Goal: Use online tool/utility: Utilize a website feature to perform a specific function

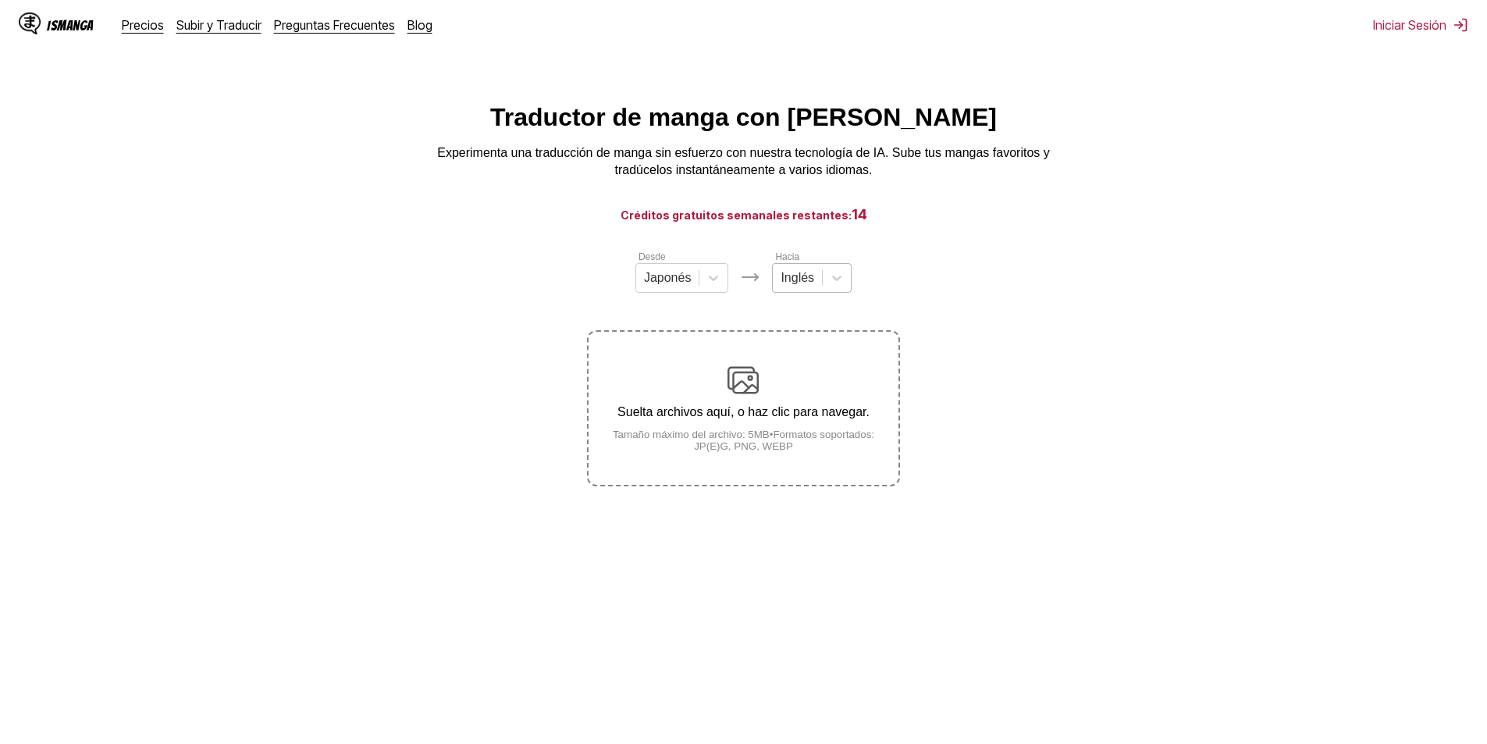
click at [800, 283] on div at bounding box center [798, 277] width 34 height 17
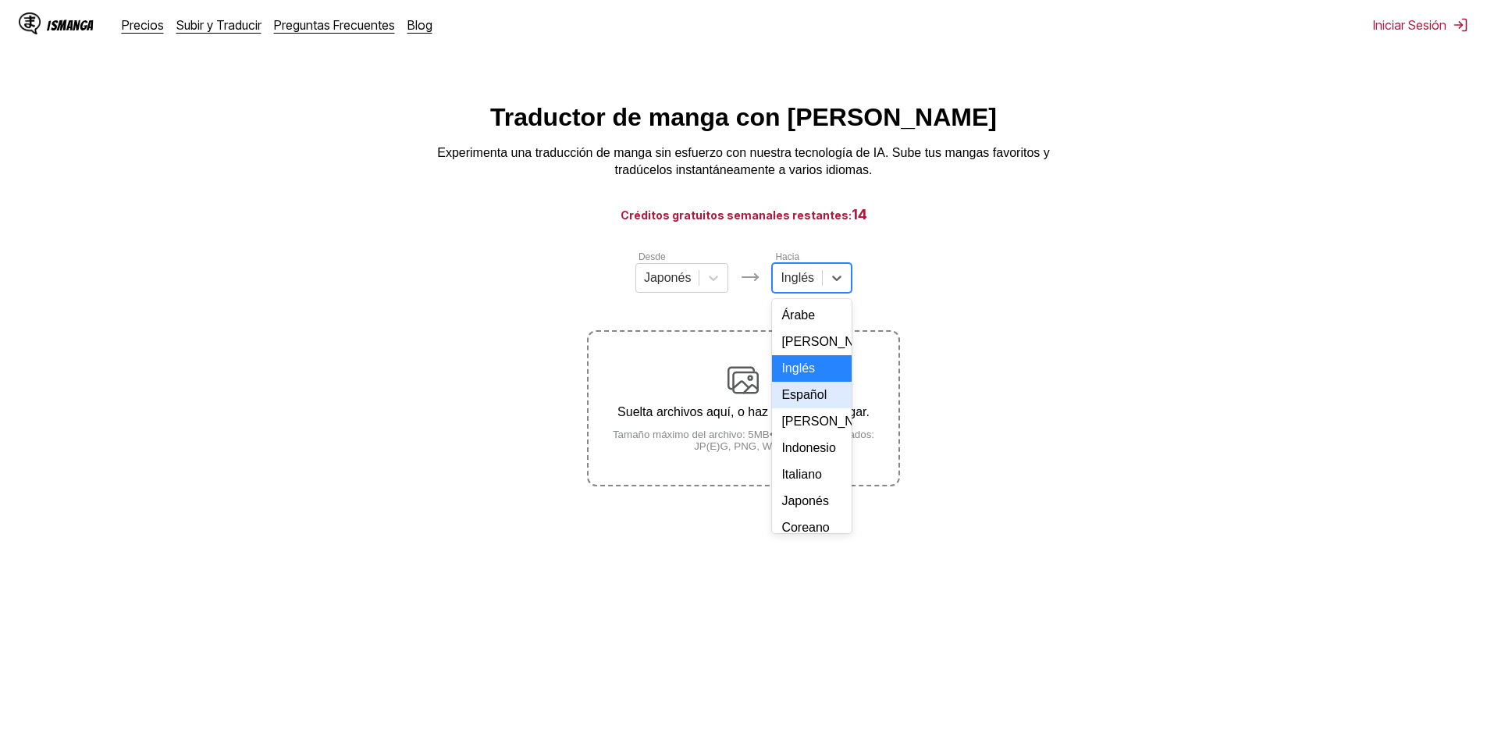
click at [814, 405] on div "Español" at bounding box center [812, 395] width 80 height 27
click at [778, 419] on p "Suelta archivos aquí, o haz clic para navegar." at bounding box center [743, 412] width 309 height 14
click at [0, 0] on input "Suelta archivos aquí, o haz clic para navegar. Tamaño máximo del archivo: 5MB •…" at bounding box center [0, 0] width 0 height 0
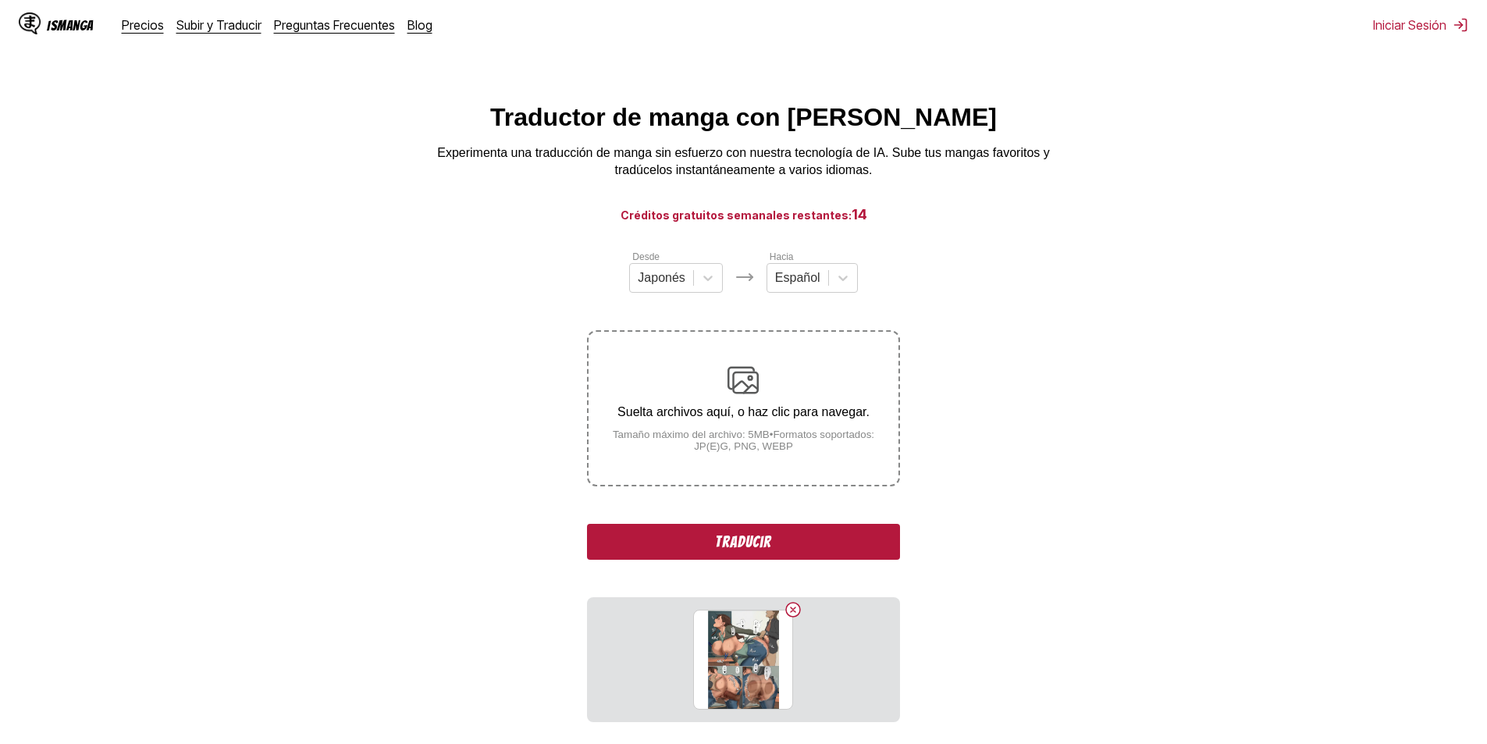
click at [805, 542] on button "Traducir" at bounding box center [743, 542] width 312 height 36
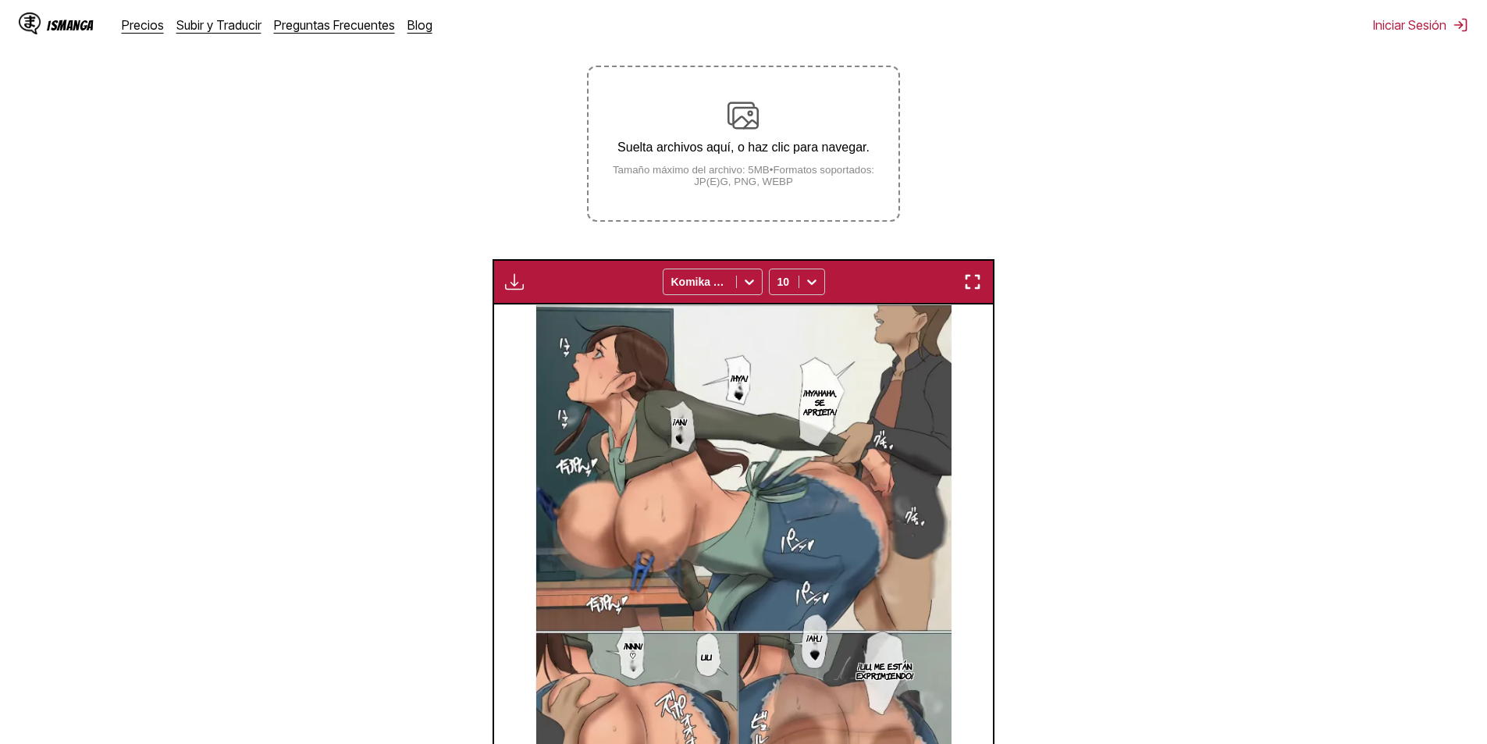
scroll to position [71, 0]
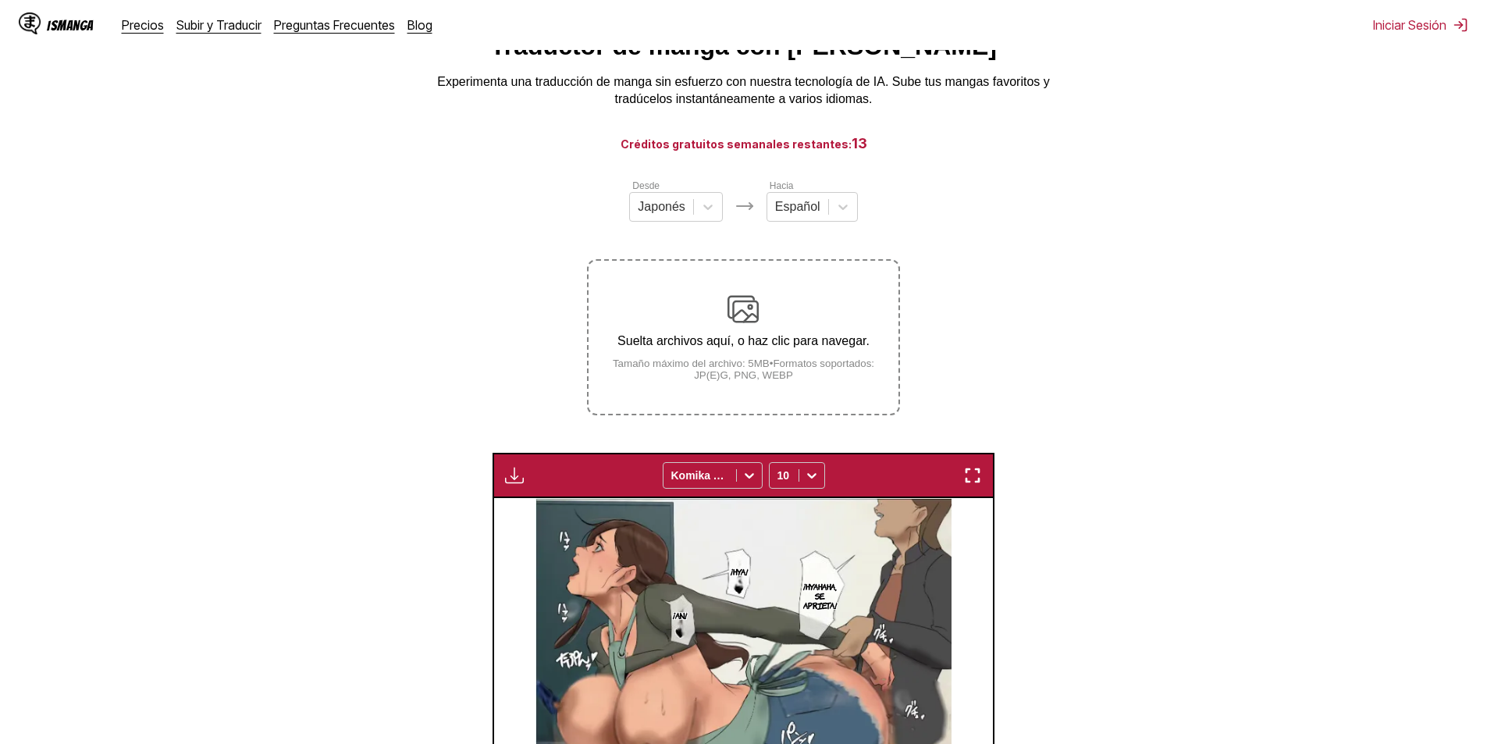
click at [734, 304] on img at bounding box center [743, 309] width 31 height 31
click at [0, 0] on input "Suelta archivos aquí, o haz clic para navegar. Tamaño máximo del archivo: 5MB •…" at bounding box center [0, 0] width 0 height 0
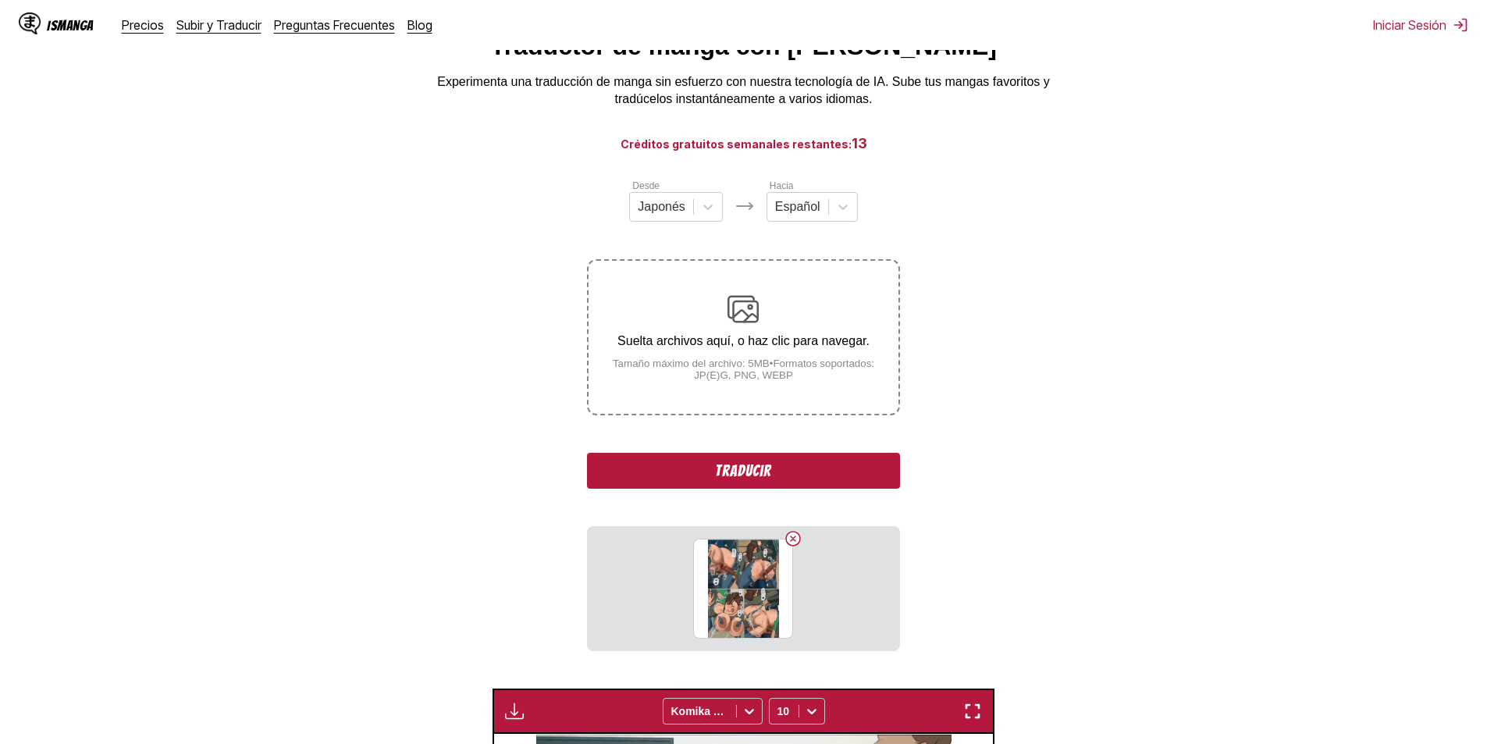
click at [793, 461] on button "Traducir" at bounding box center [743, 471] width 312 height 36
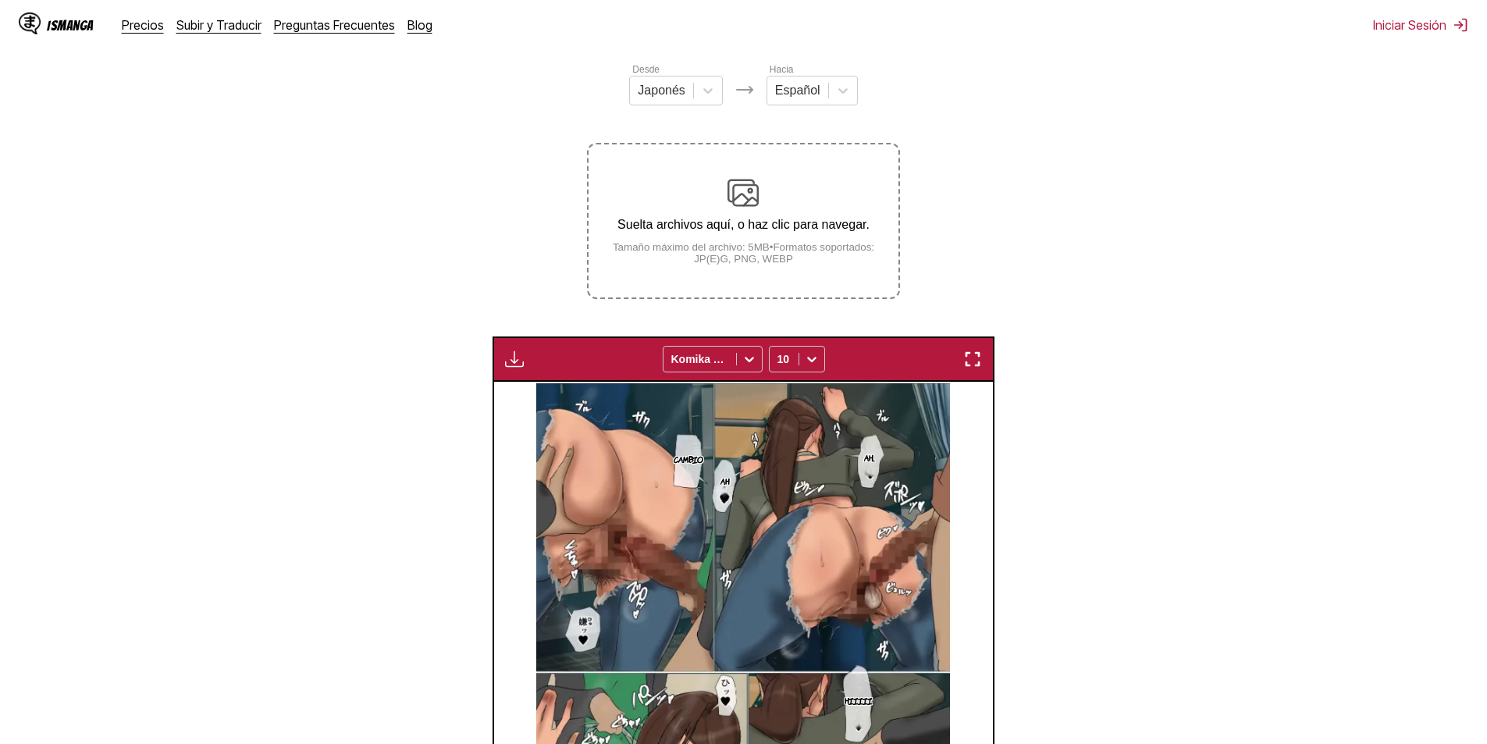
scroll to position [181, 0]
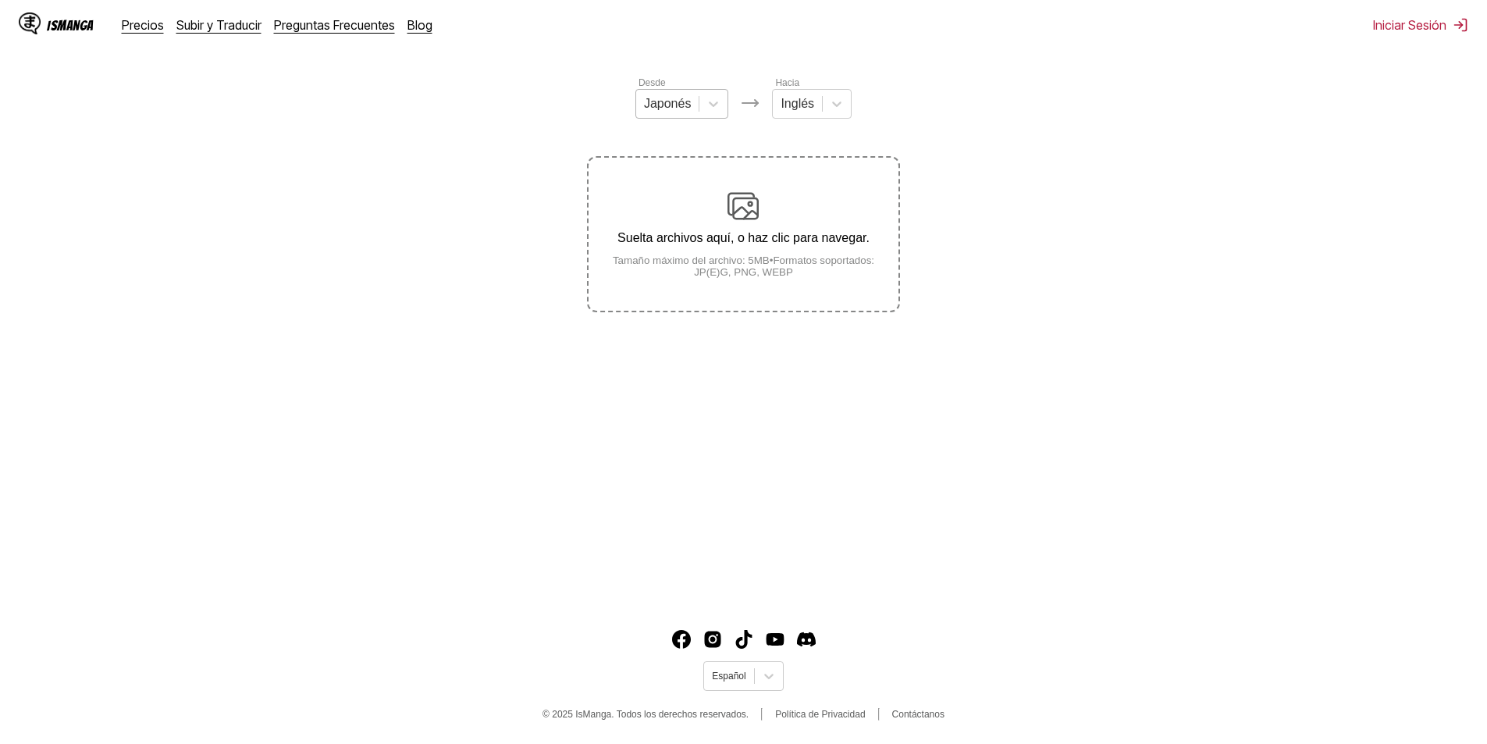
click at [668, 278] on small "Tamaño máximo del archivo: 5MB • Formatos soportados: JP(E)G, PNG, WEBP" at bounding box center [743, 266] width 309 height 23
click at [0, 0] on input "Suelta archivos aquí, o haz clic para navegar. Tamaño máximo del archivo: 5MB •…" at bounding box center [0, 0] width 0 height 0
click at [683, 102] on div at bounding box center [668, 103] width 48 height 17
click at [679, 181] on div "Coreano" at bounding box center [683, 168] width 94 height 27
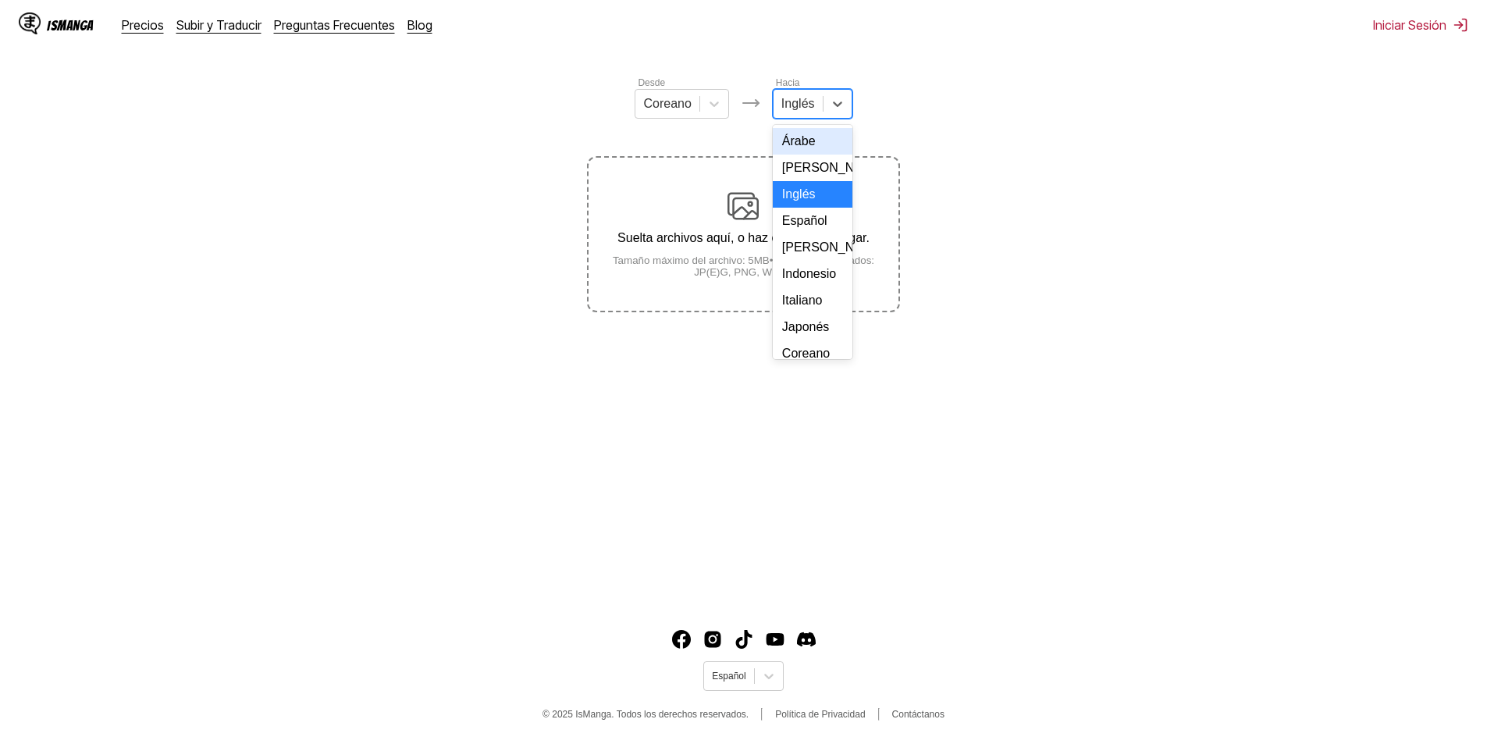
click at [809, 110] on div at bounding box center [799, 103] width 34 height 17
click at [812, 234] on div "Español" at bounding box center [813, 221] width 80 height 27
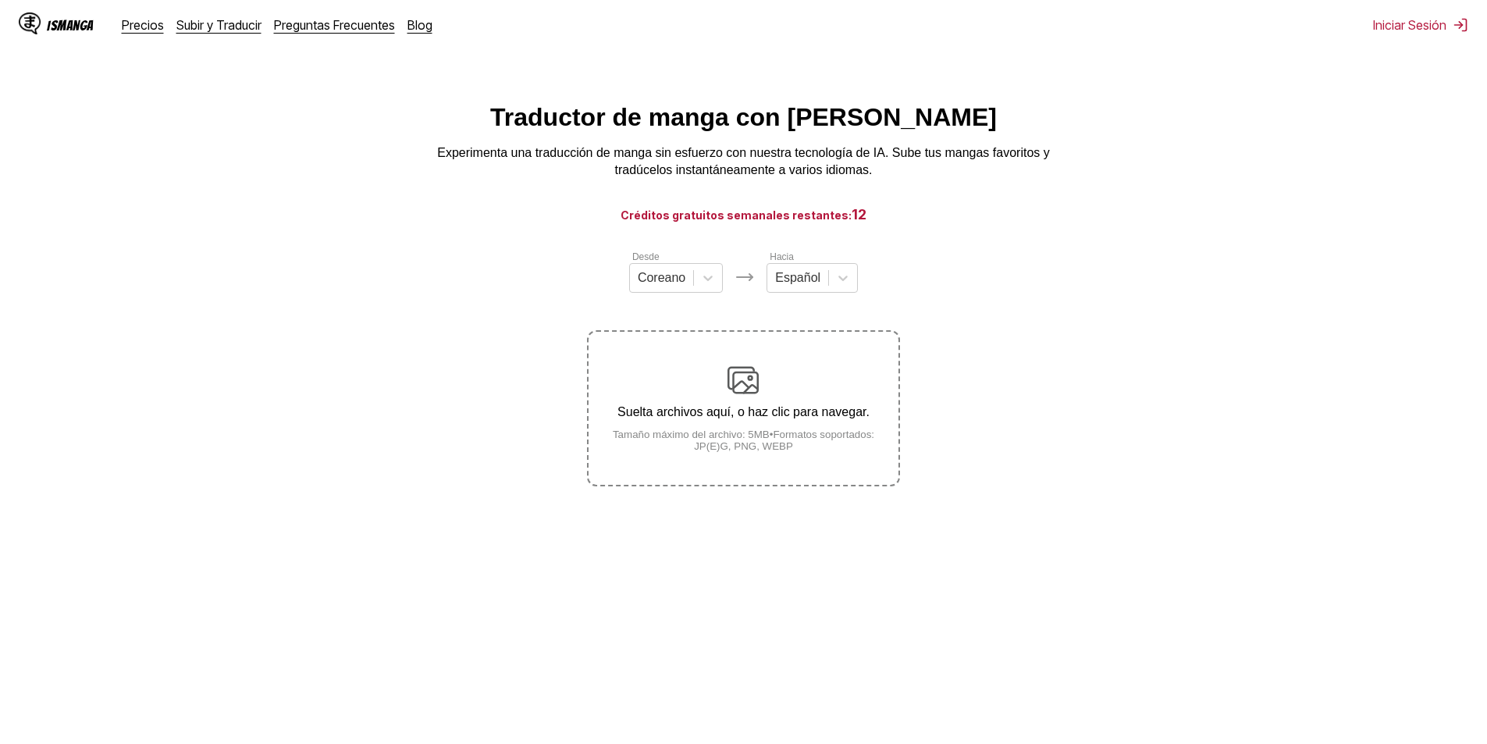
click at [768, 432] on div "Suelta archivos aquí, o haz clic para navegar. Tamaño máximo del archivo: 5MB •…" at bounding box center [743, 408] width 309 height 87
click at [0, 0] on input "Suelta archivos aquí, o haz clic para navegar. Tamaño máximo del archivo: 5MB •…" at bounding box center [0, 0] width 0 height 0
click at [743, 390] on img at bounding box center [743, 380] width 31 height 31
click at [0, 0] on input "Suelta archivos aquí, o haz clic para navegar. Tamaño máximo del archivo: 5MB •…" at bounding box center [0, 0] width 0 height 0
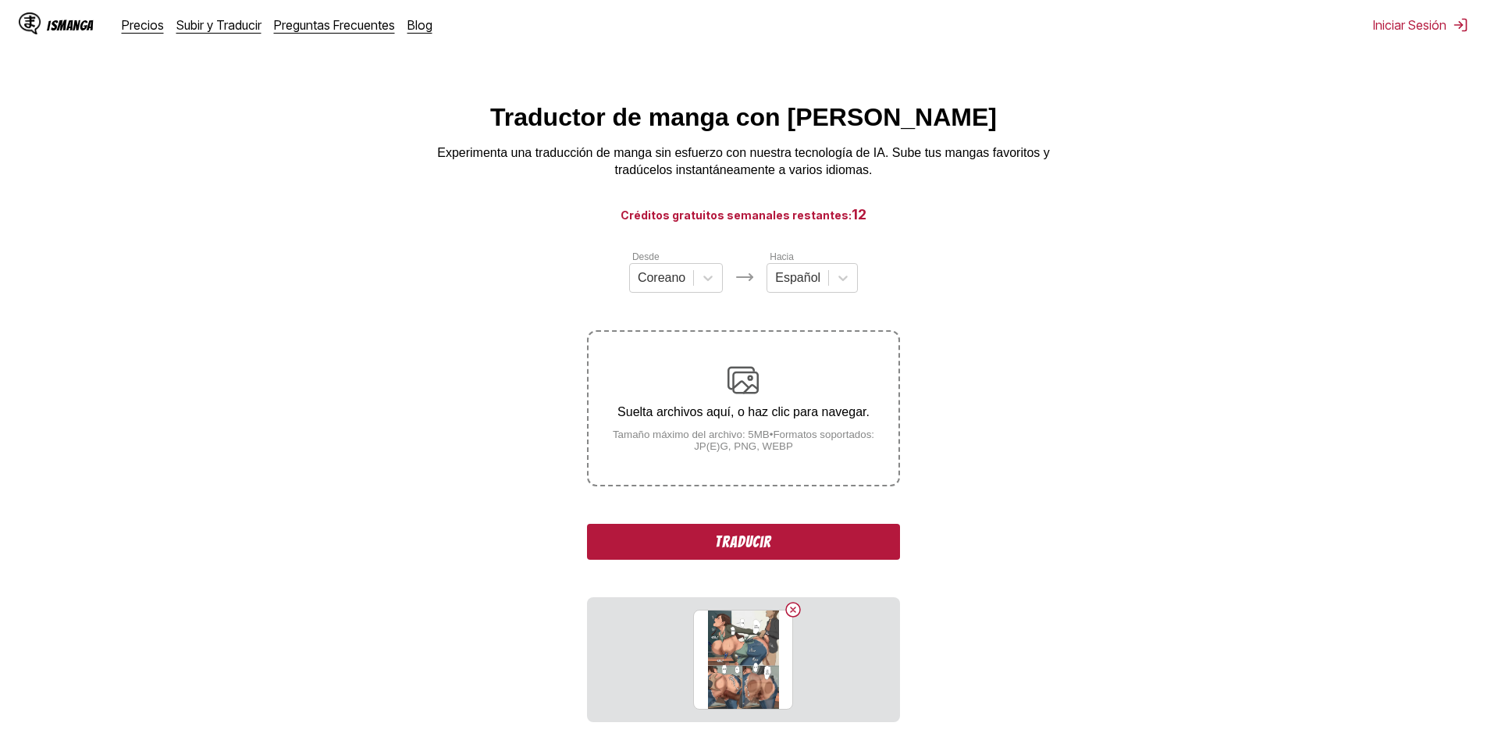
click at [699, 376] on div "Suelta archivos aquí, o haz clic para navegar. Tamaño máximo del archivo: 5MB •…" at bounding box center [743, 408] width 309 height 87
click at [0, 0] on input "Suelta archivos aquí, o haz clic para navegar. Tamaño máximo del archivo: 5MB •…" at bounding box center [0, 0] width 0 height 0
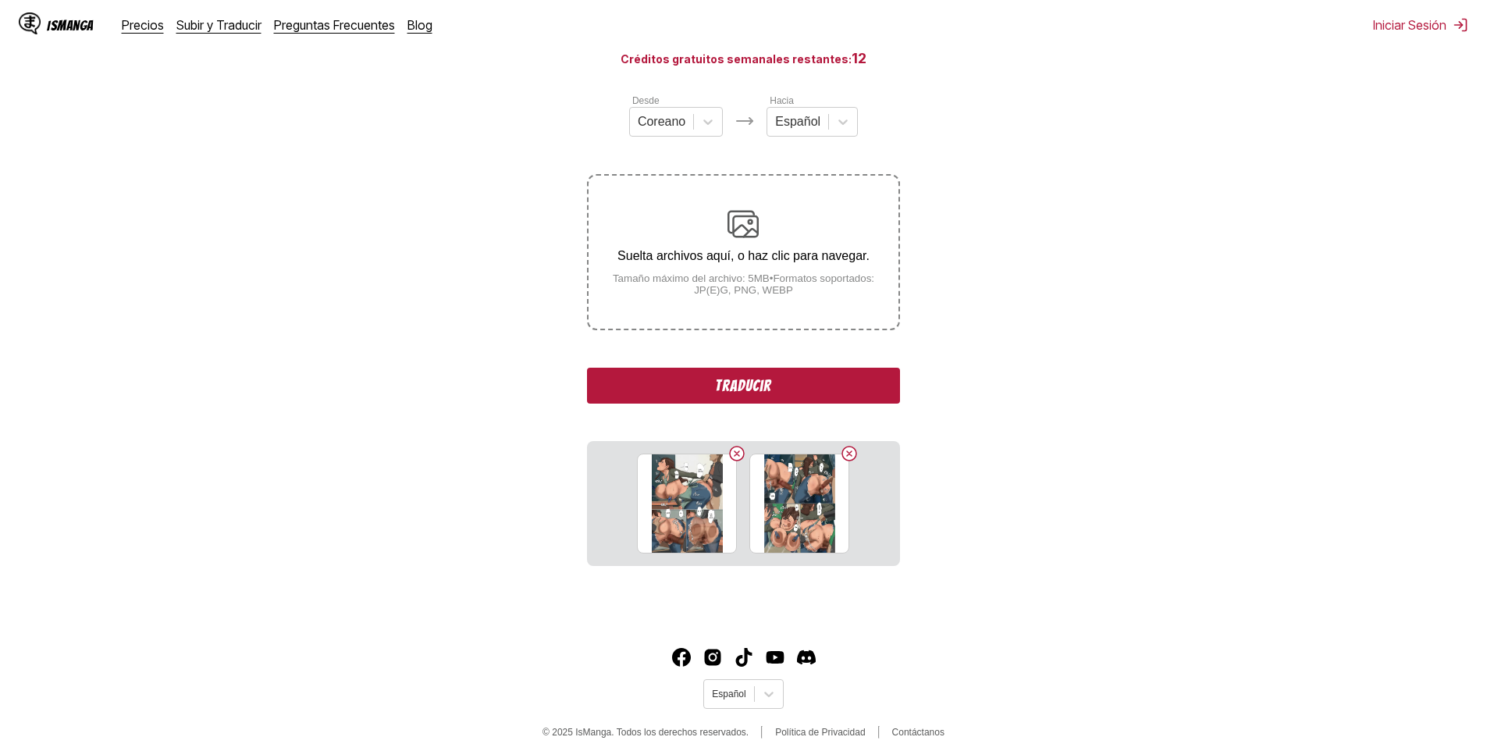
click at [728, 377] on button "Traducir" at bounding box center [743, 386] width 312 height 36
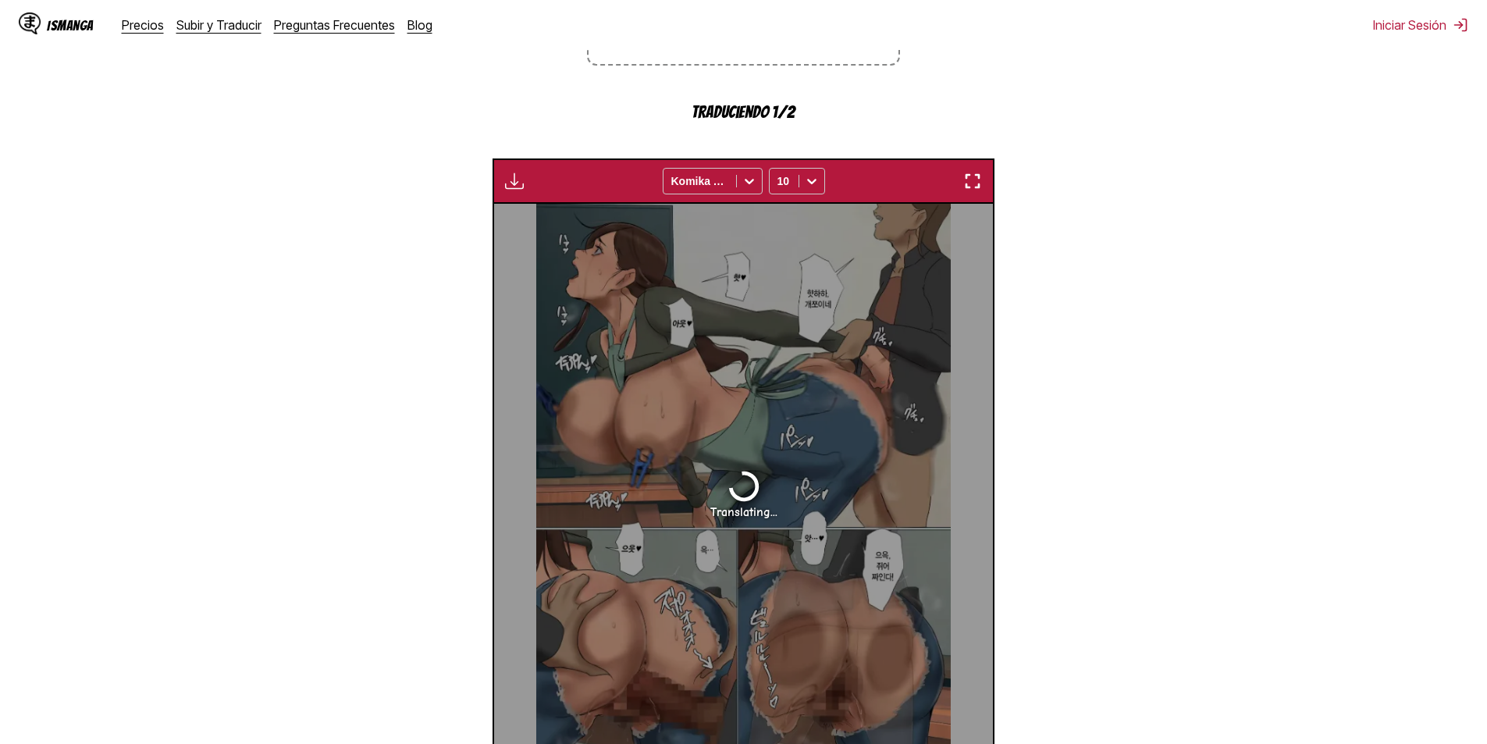
scroll to position [418, 0]
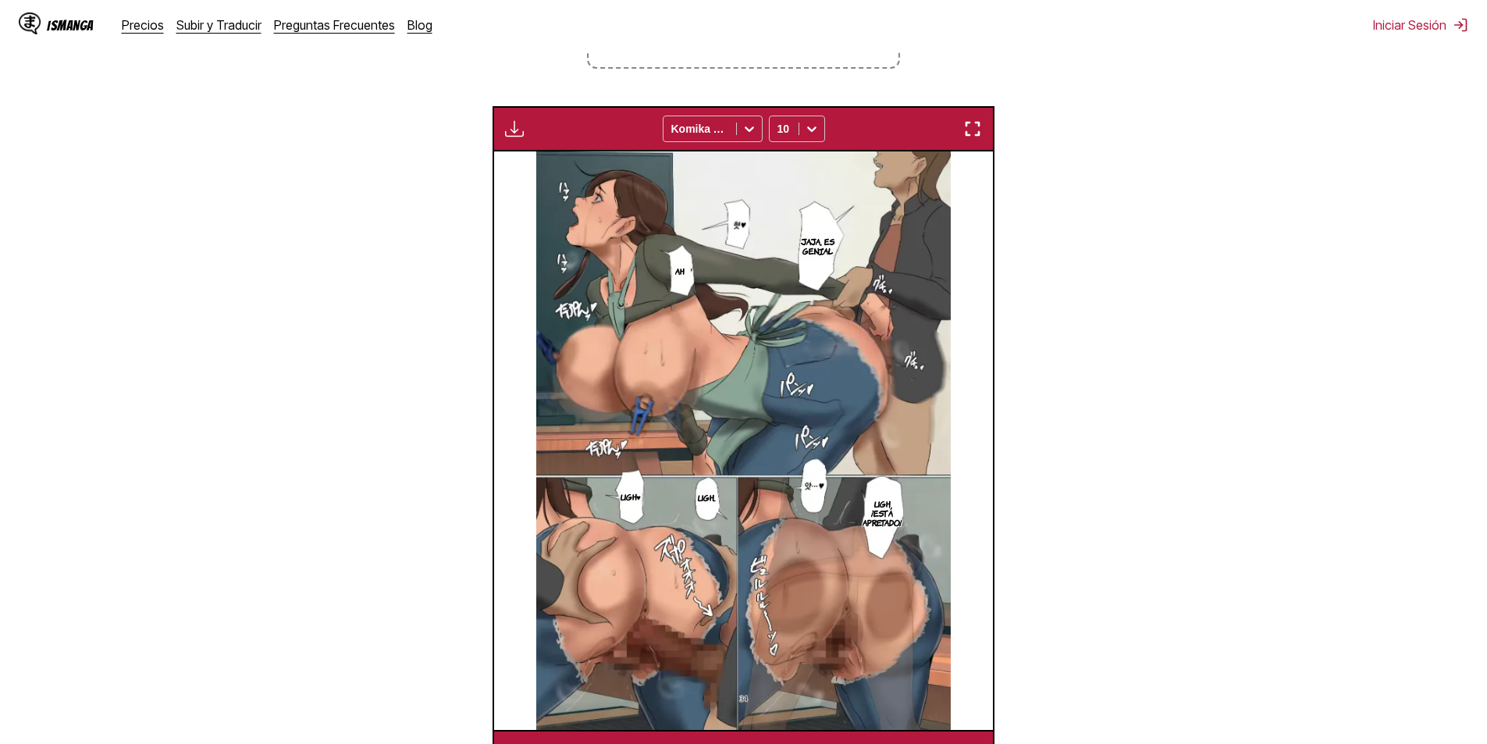
click at [979, 126] on img "button" at bounding box center [972, 128] width 19 height 19
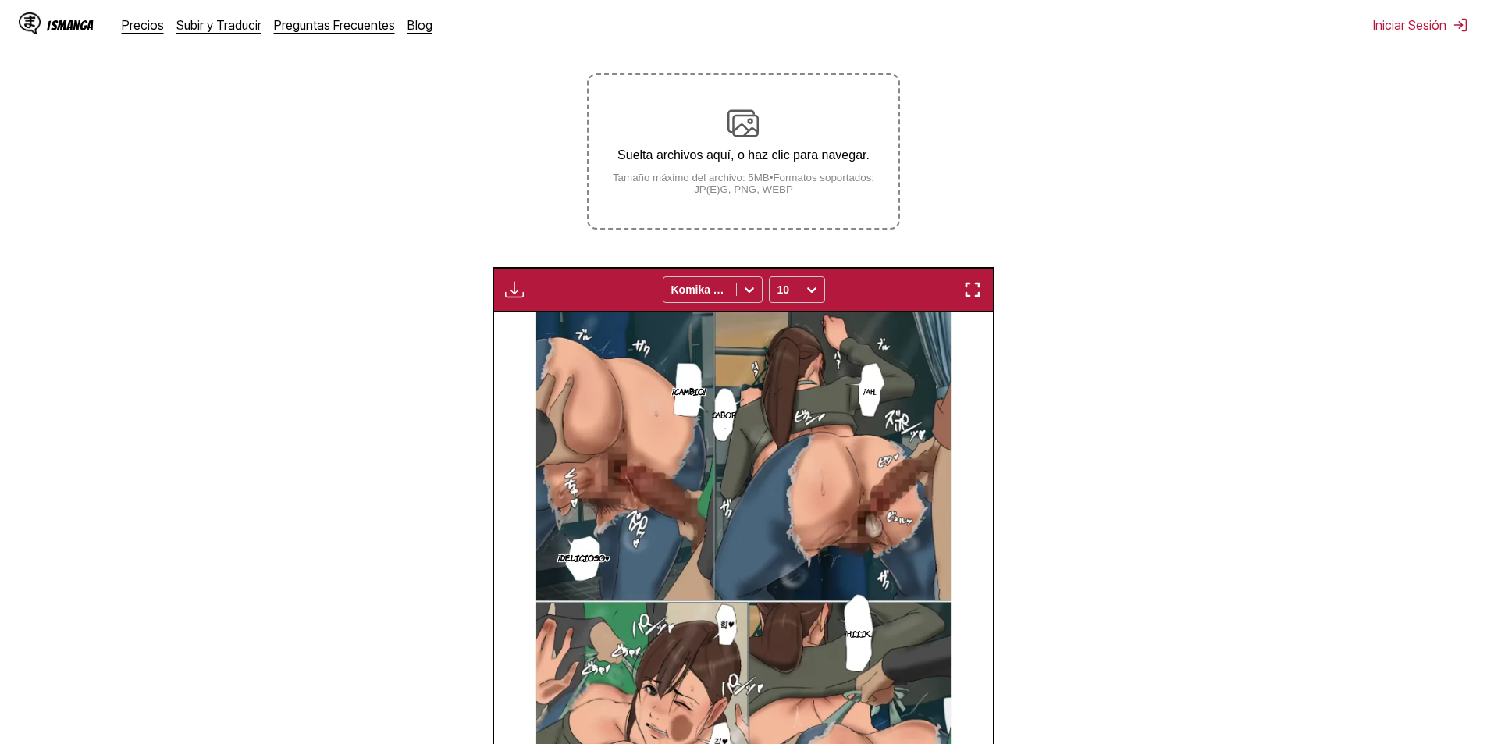
scroll to position [250, 0]
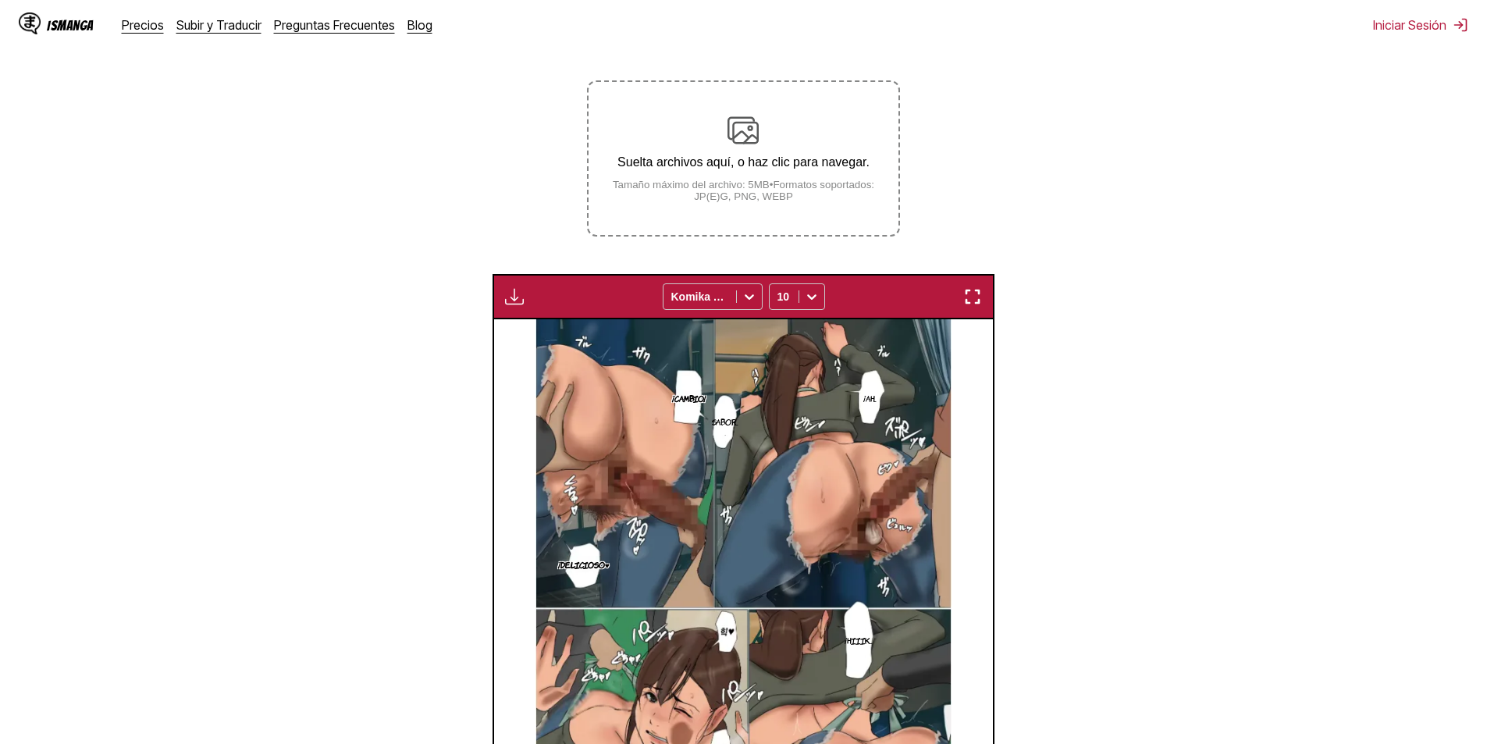
click at [786, 201] on small "Tamaño máximo del archivo: 5MB • Formatos soportados: JP(E)G, PNG, WEBP" at bounding box center [743, 190] width 309 height 23
click at [0, 0] on input "Suelta archivos aquí, o haz clic para navegar. Tamaño máximo del archivo: 5MB •…" at bounding box center [0, 0] width 0 height 0
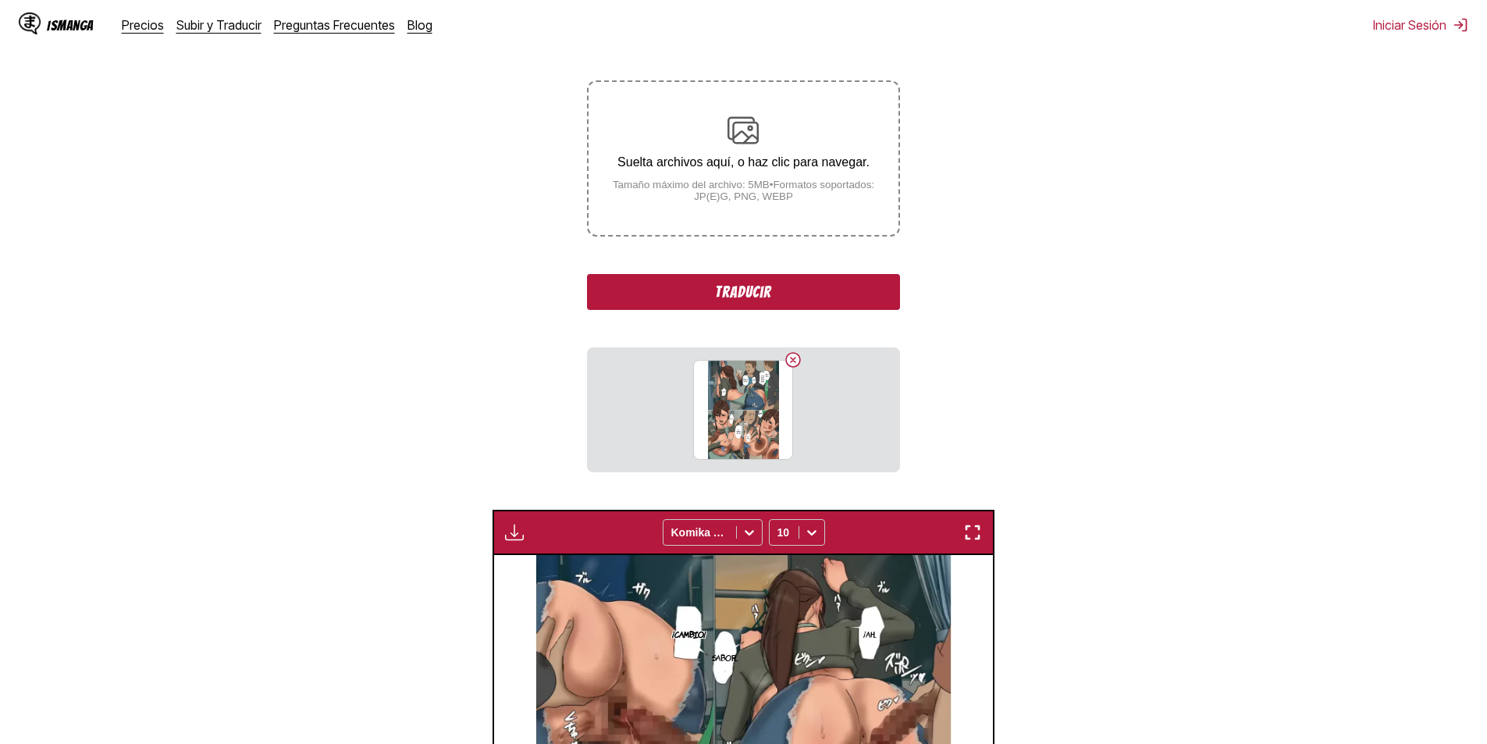
click at [782, 191] on small "Tamaño máximo del archivo: 5MB • Formatos soportados: JP(E)G, PNG, WEBP" at bounding box center [743, 190] width 309 height 23
click at [0, 0] on input "Suelta archivos aquí, o haz clic para navegar. Tamaño máximo del archivo: 5MB •…" at bounding box center [0, 0] width 0 height 0
click at [774, 162] on p "Suelta archivos aquí, o haz clic para navegar." at bounding box center [743, 162] width 309 height 14
click at [0, 0] on input "Suelta archivos aquí, o haz clic para navegar. Tamaño máximo del archivo: 5MB •…" at bounding box center [0, 0] width 0 height 0
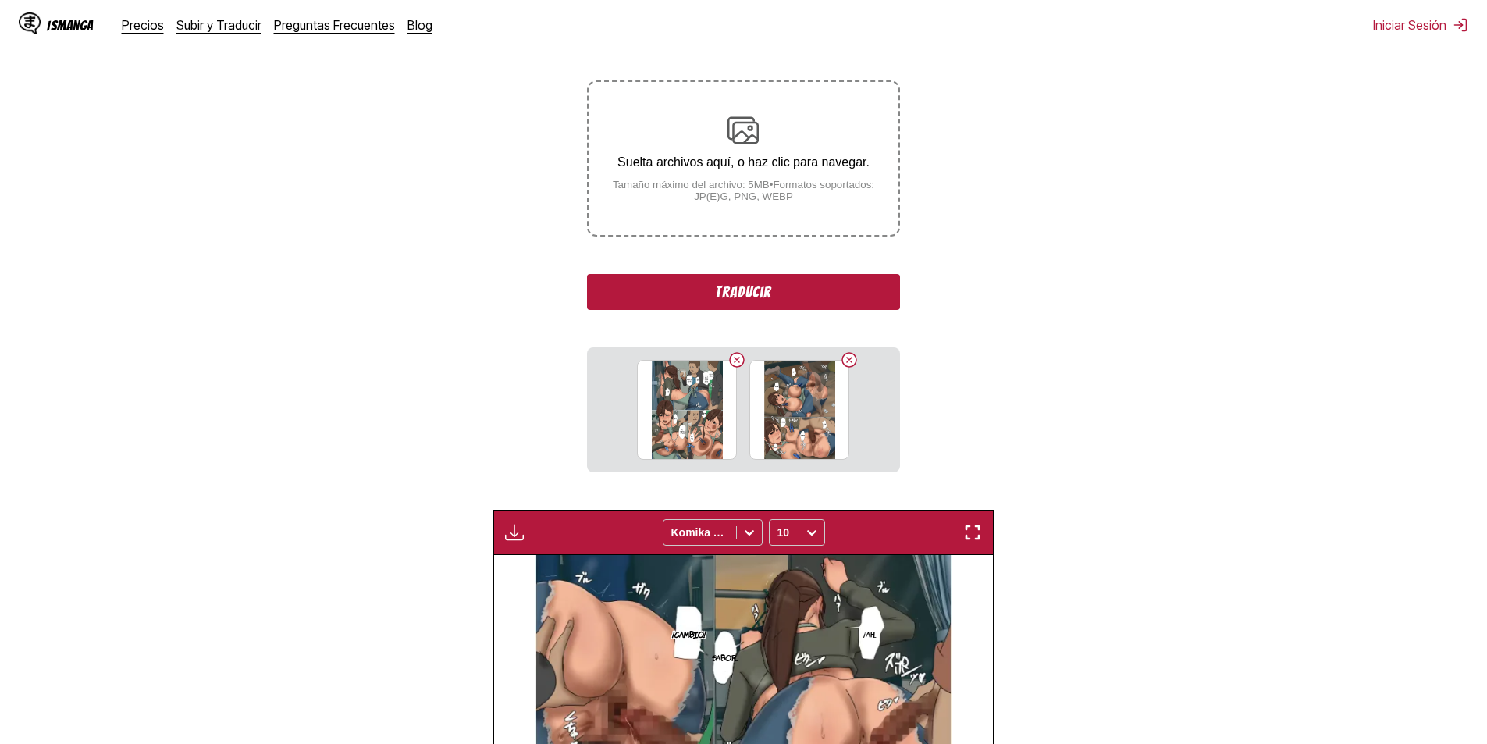
click at [797, 215] on label "Suelta archivos aquí, o haz clic para navegar. Tamaño máximo del archivo: 5MB •…" at bounding box center [743, 158] width 309 height 153
click at [0, 0] on input "Suelta archivos aquí, o haz clic para navegar. Tamaño máximo del archivo: 5MB •…" at bounding box center [0, 0] width 0 height 0
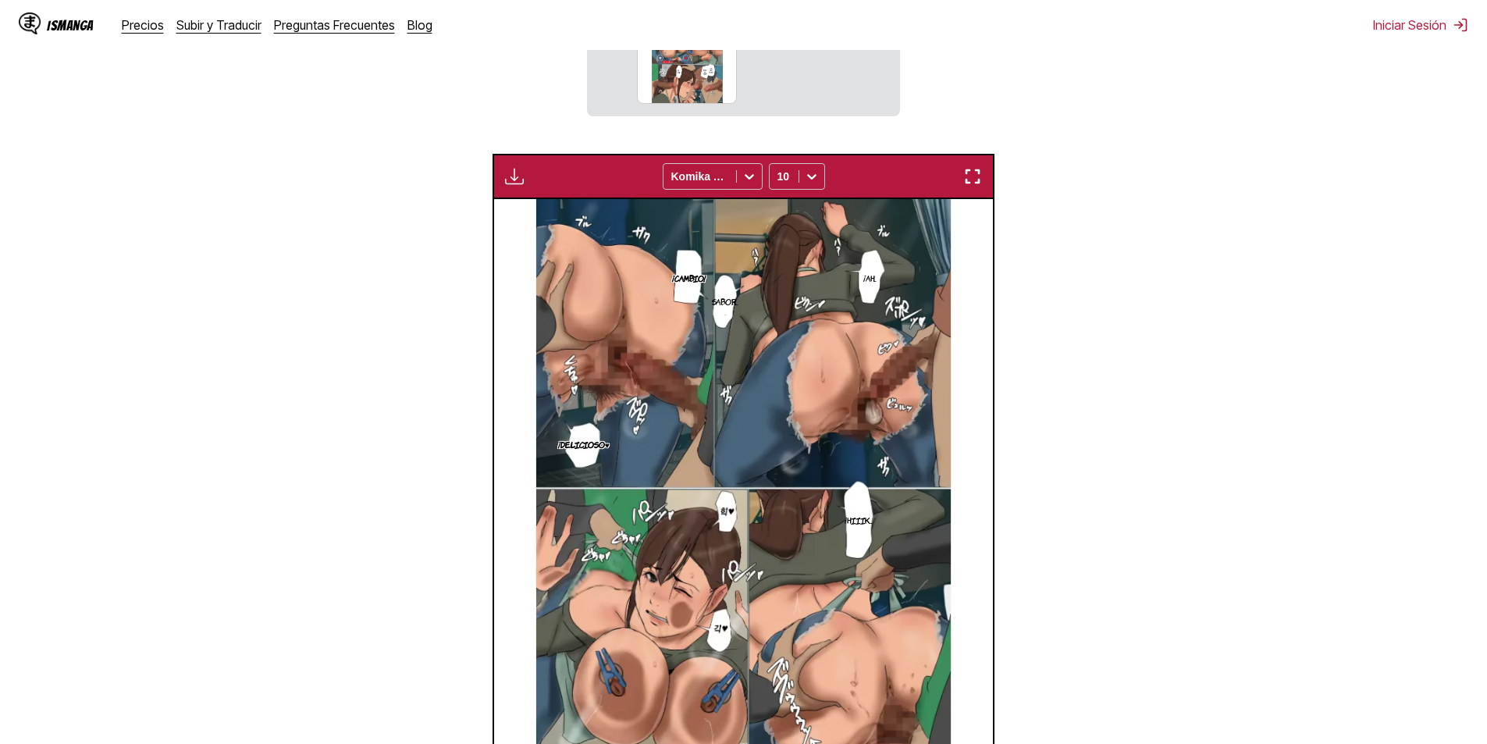
scroll to position [328, 0]
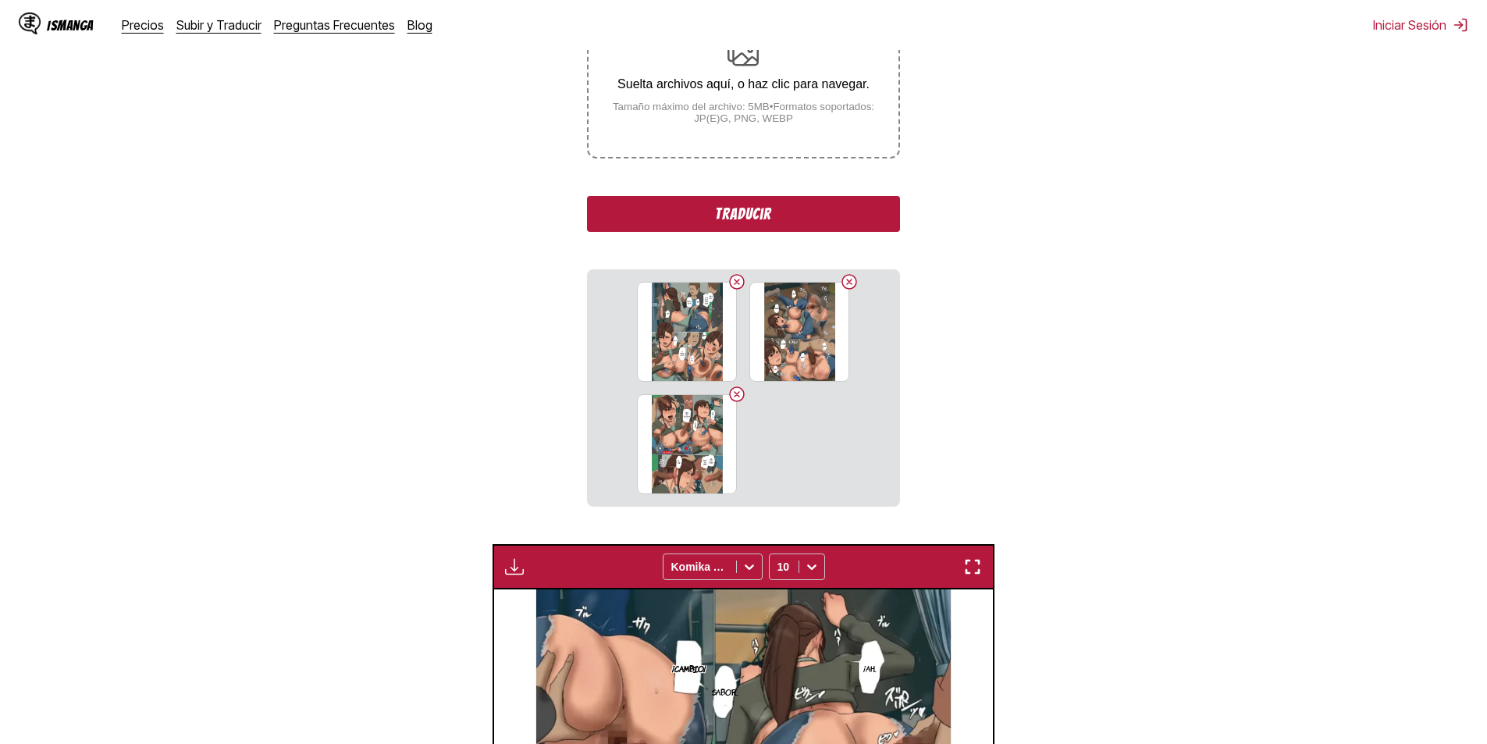
click at [753, 216] on button "Traducir" at bounding box center [743, 214] width 312 height 36
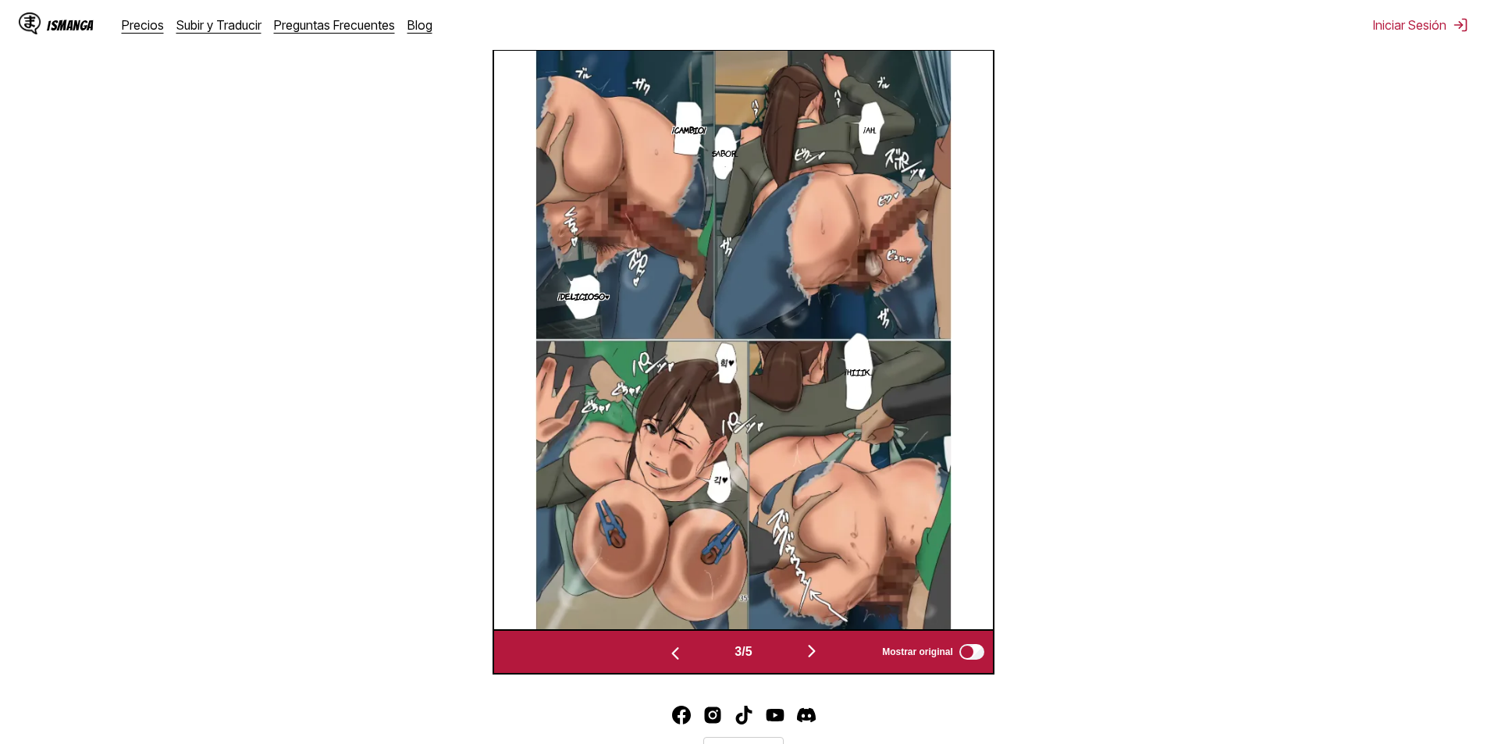
scroll to position [0, 998]
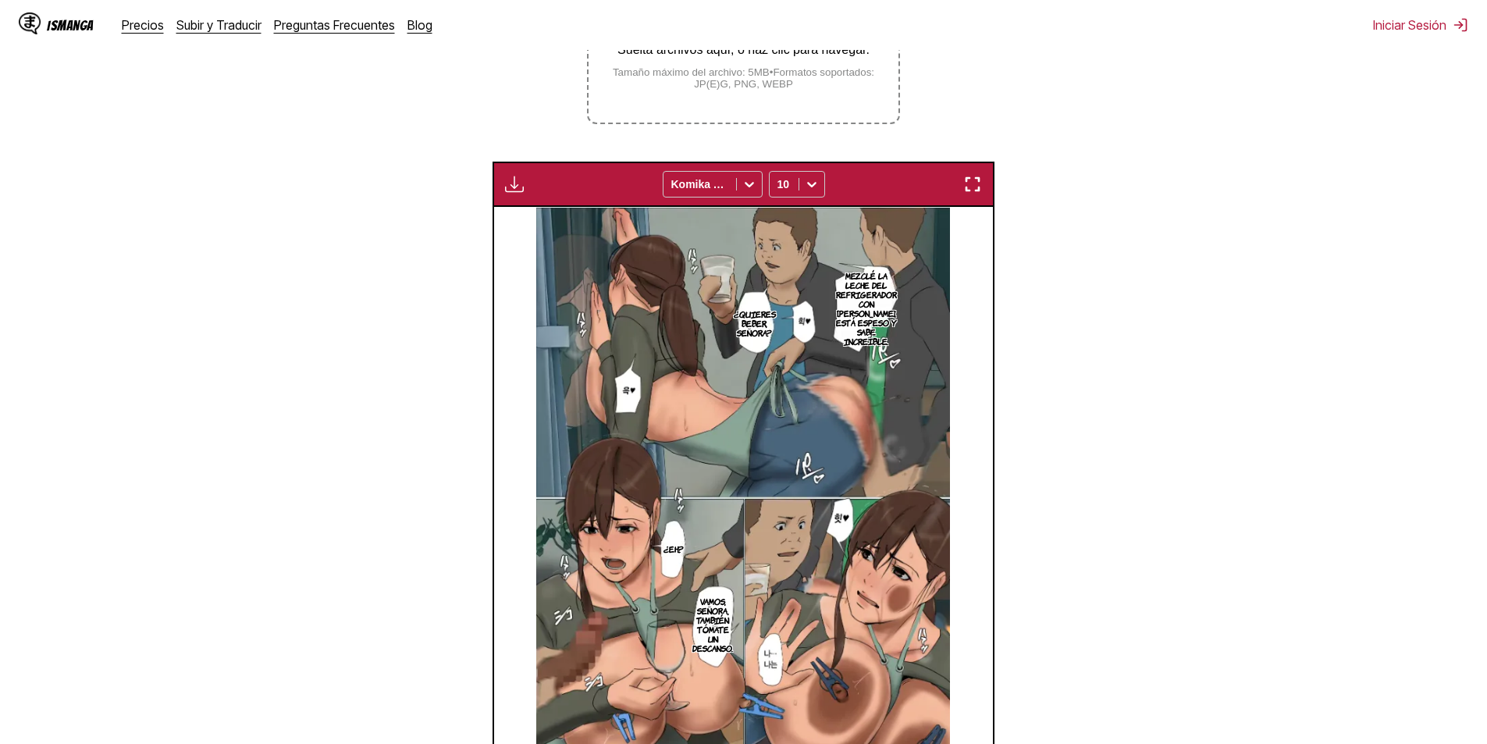
click at [970, 184] on img "button" at bounding box center [972, 184] width 19 height 19
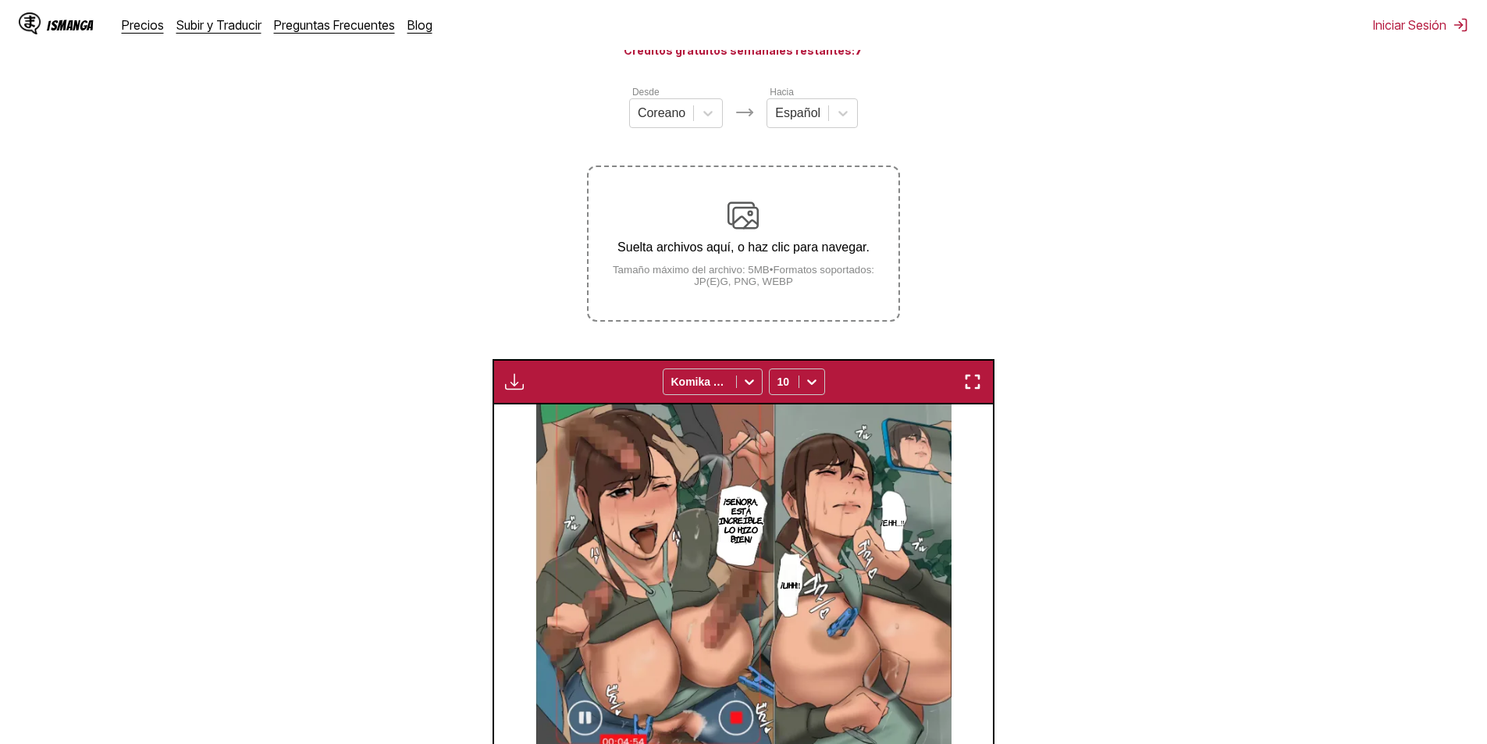
scroll to position [16, 0]
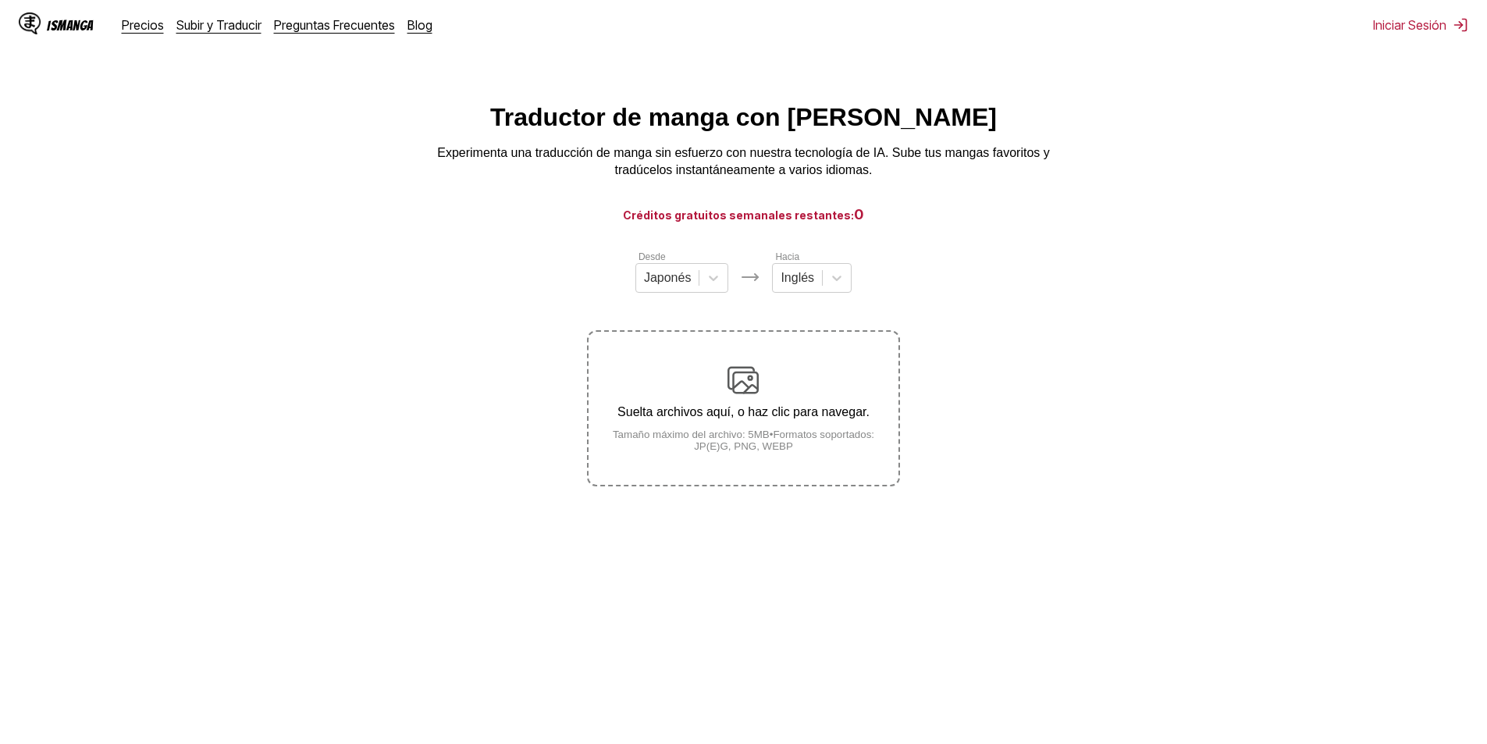
scroll to position [16, 0]
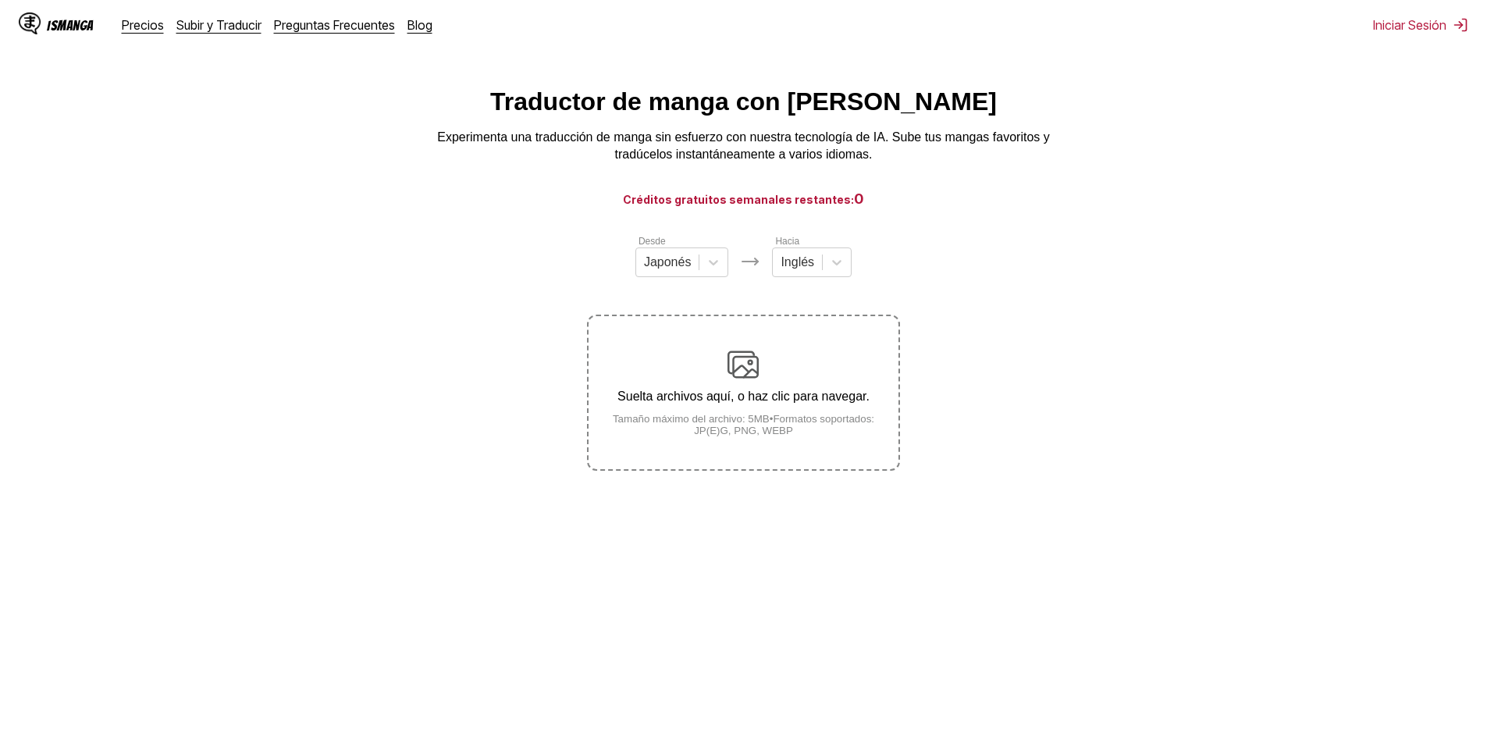
click at [675, 271] on div at bounding box center [668, 262] width 48 height 17
click at [831, 257] on div at bounding box center [837, 262] width 28 height 28
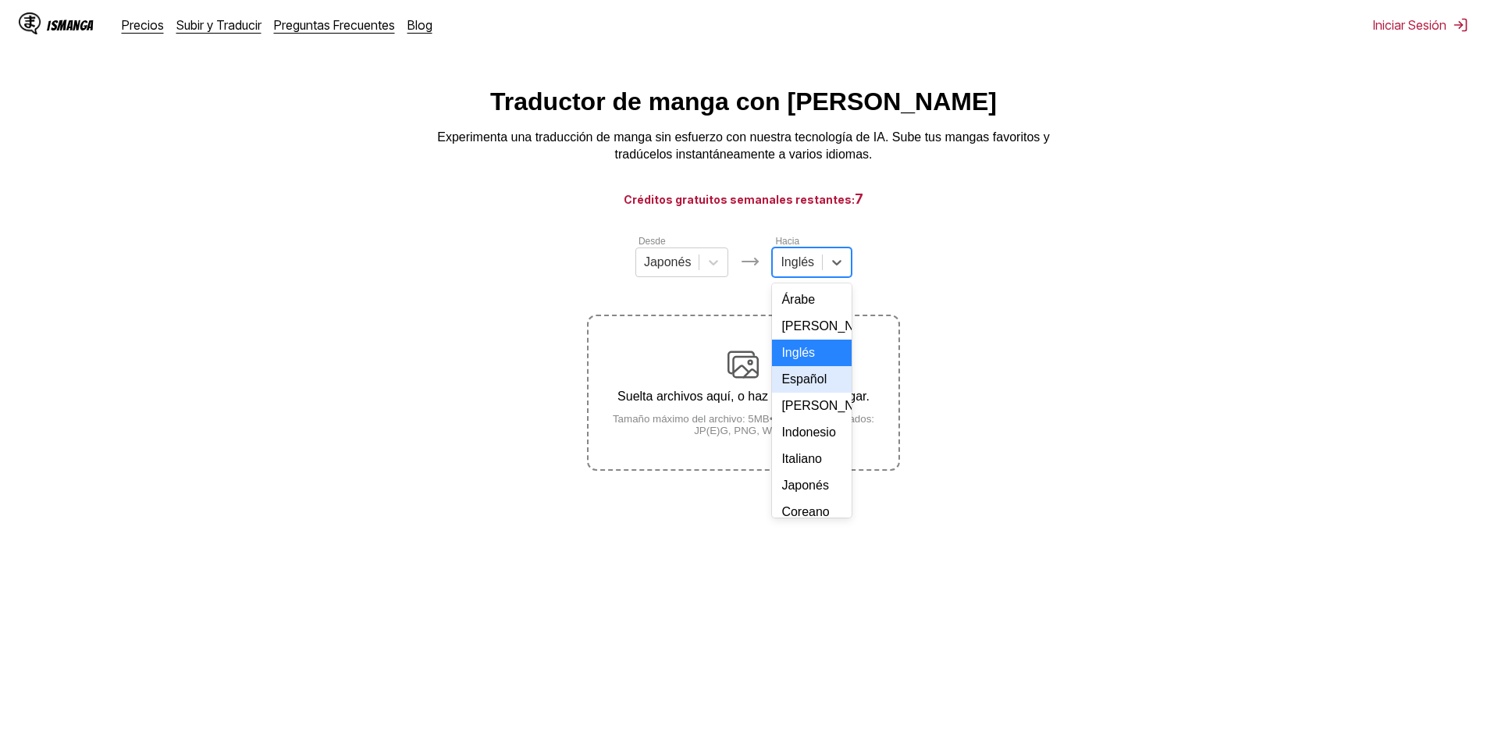
click at [800, 393] on div "Español" at bounding box center [812, 379] width 80 height 27
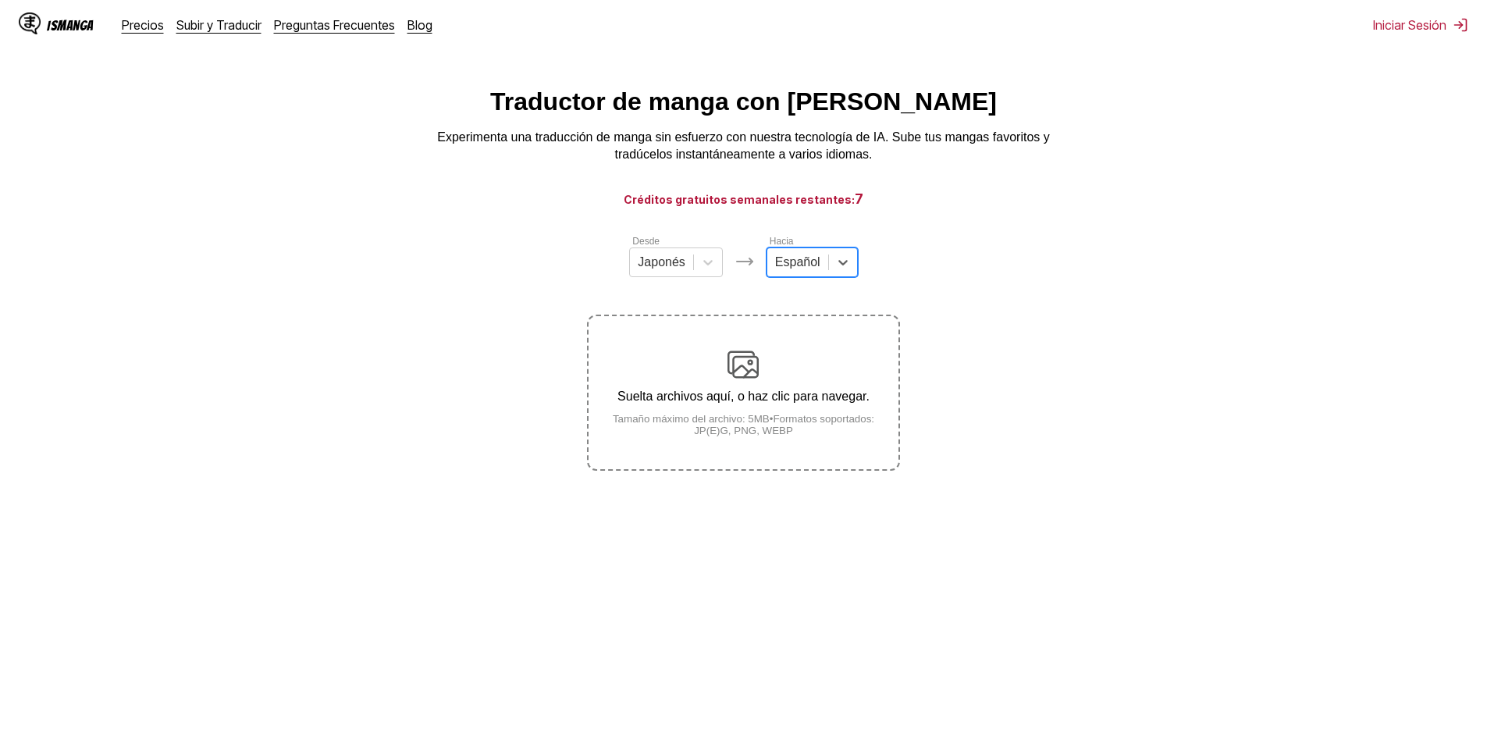
click at [789, 379] on div "Suelta archivos aquí, o haz clic para navegar. Tamaño máximo del archivo: 5MB •…" at bounding box center [743, 392] width 309 height 87
click at [0, 0] on input "Suelta archivos aquí, o haz clic para navegar. Tamaño máximo del archivo: 5MB •…" at bounding box center [0, 0] width 0 height 0
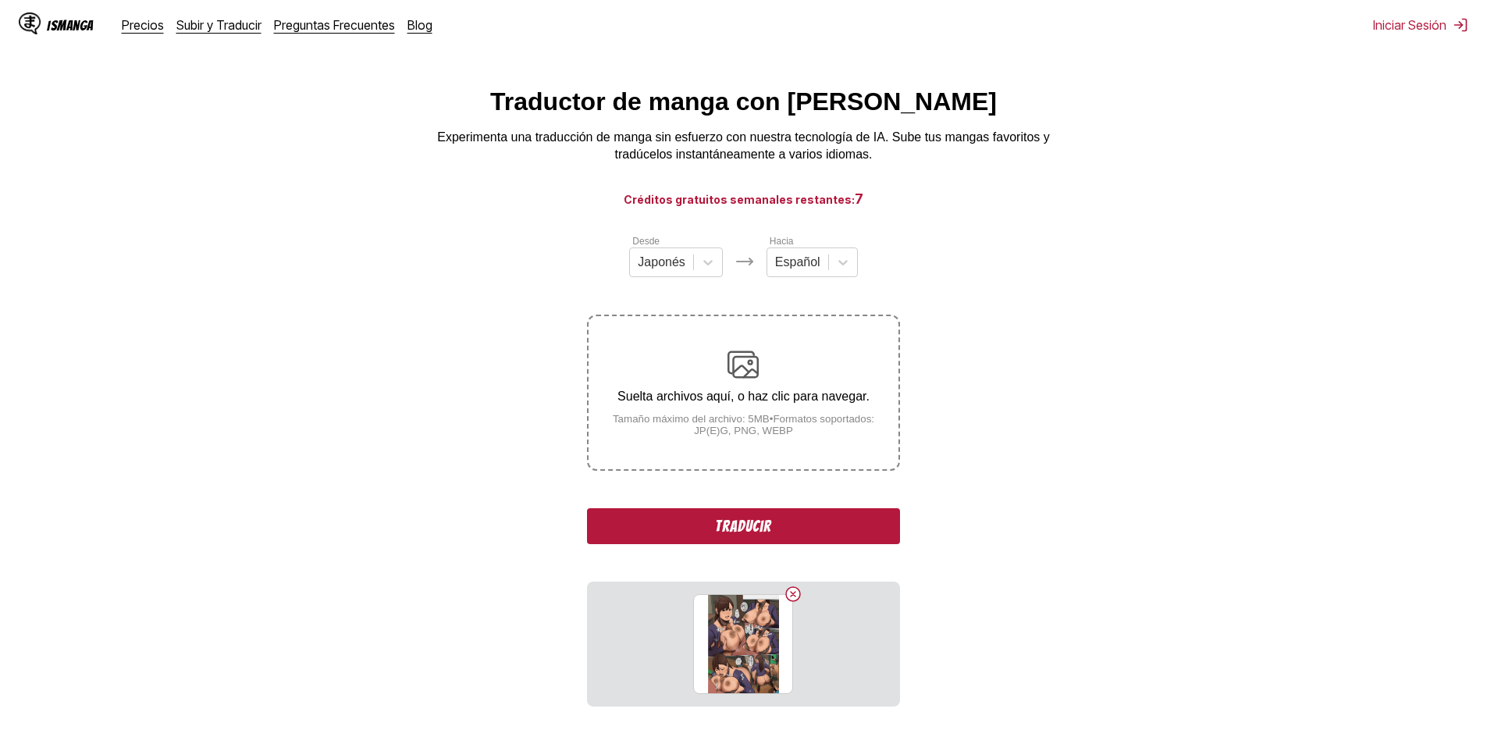
click at [710, 518] on button "Traducir" at bounding box center [743, 526] width 312 height 36
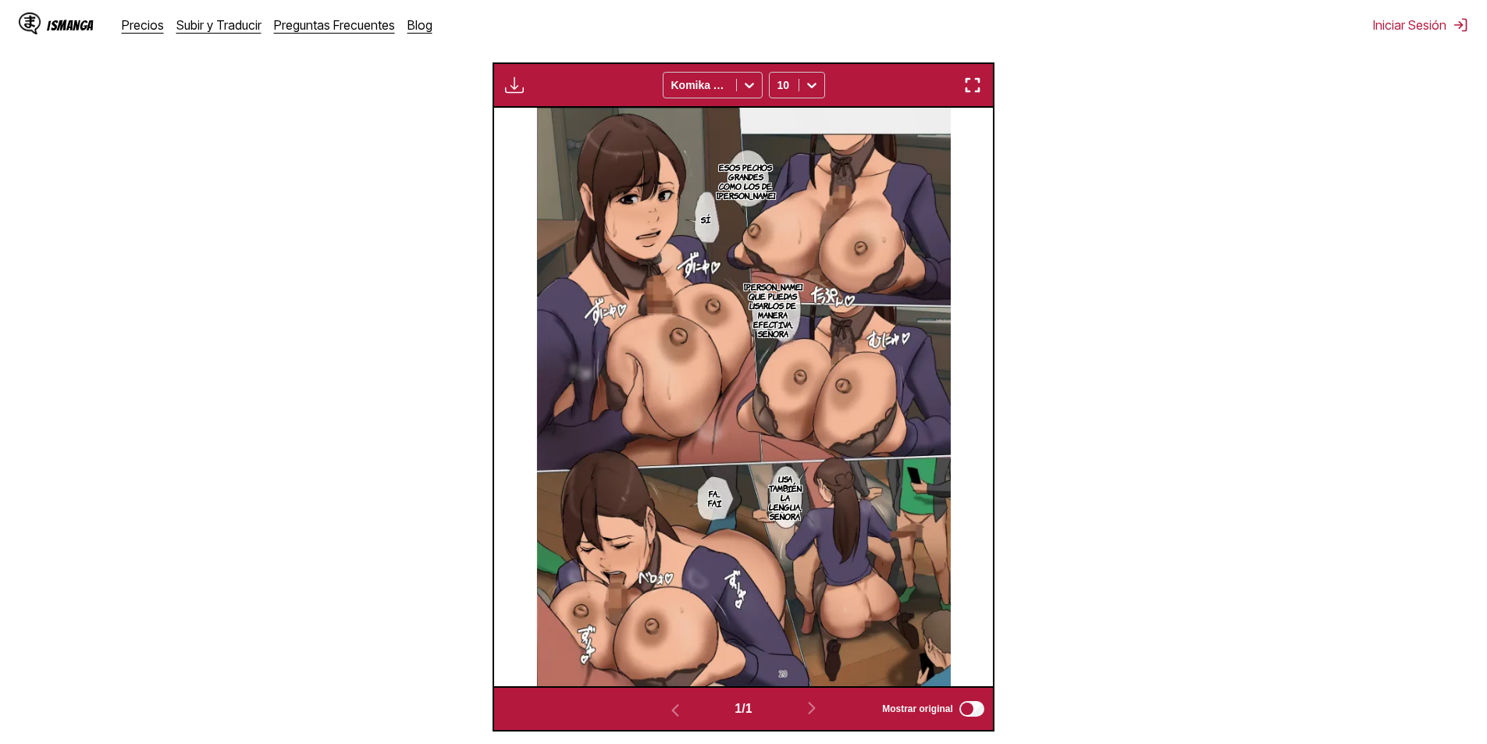
scroll to position [71, 0]
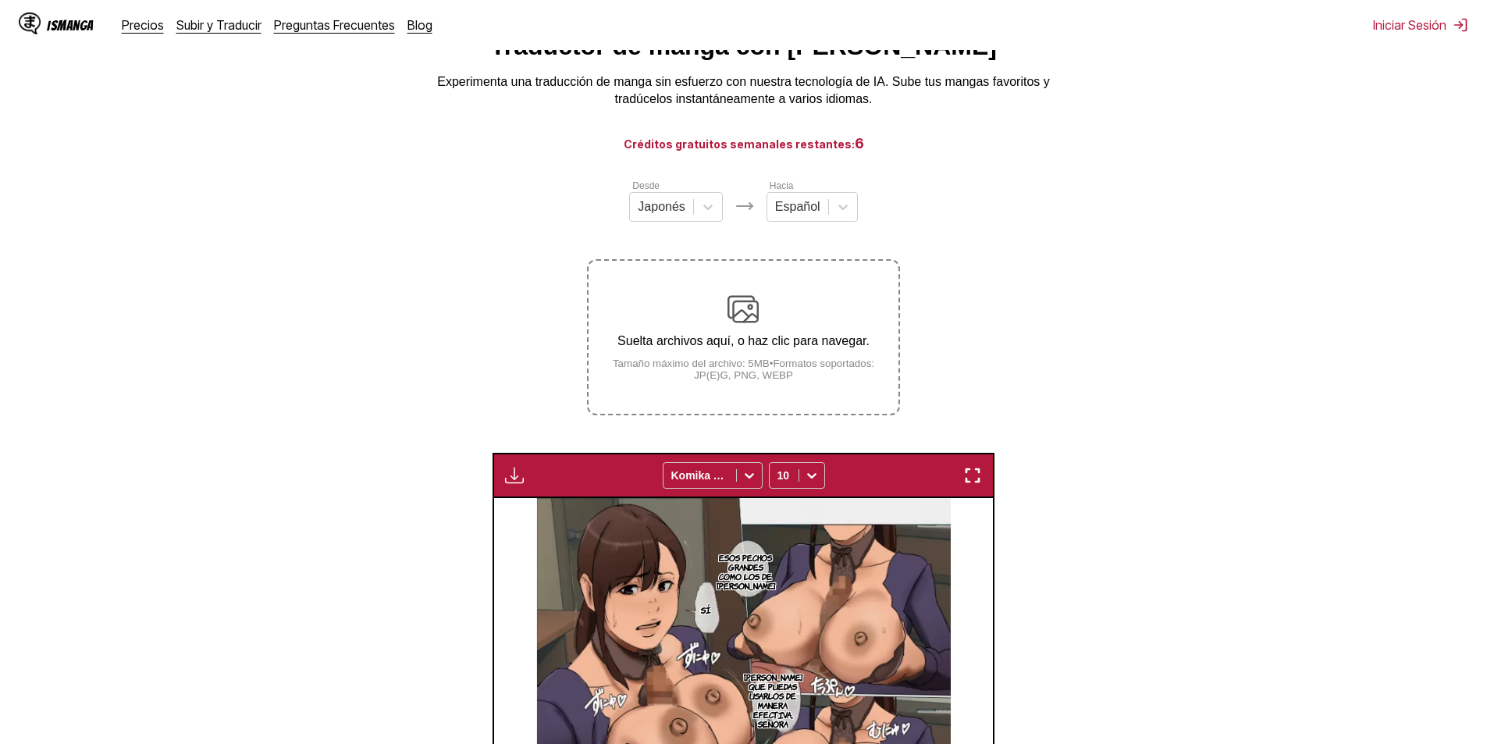
click at [727, 329] on div "Suelta archivos aquí, o haz clic para navegar. Tamaño máximo del archivo: 5MB •…" at bounding box center [743, 337] width 309 height 87
click at [0, 0] on input "Suelta archivos aquí, o haz clic para navegar. Tamaño máximo del archivo: 5MB •…" at bounding box center [0, 0] width 0 height 0
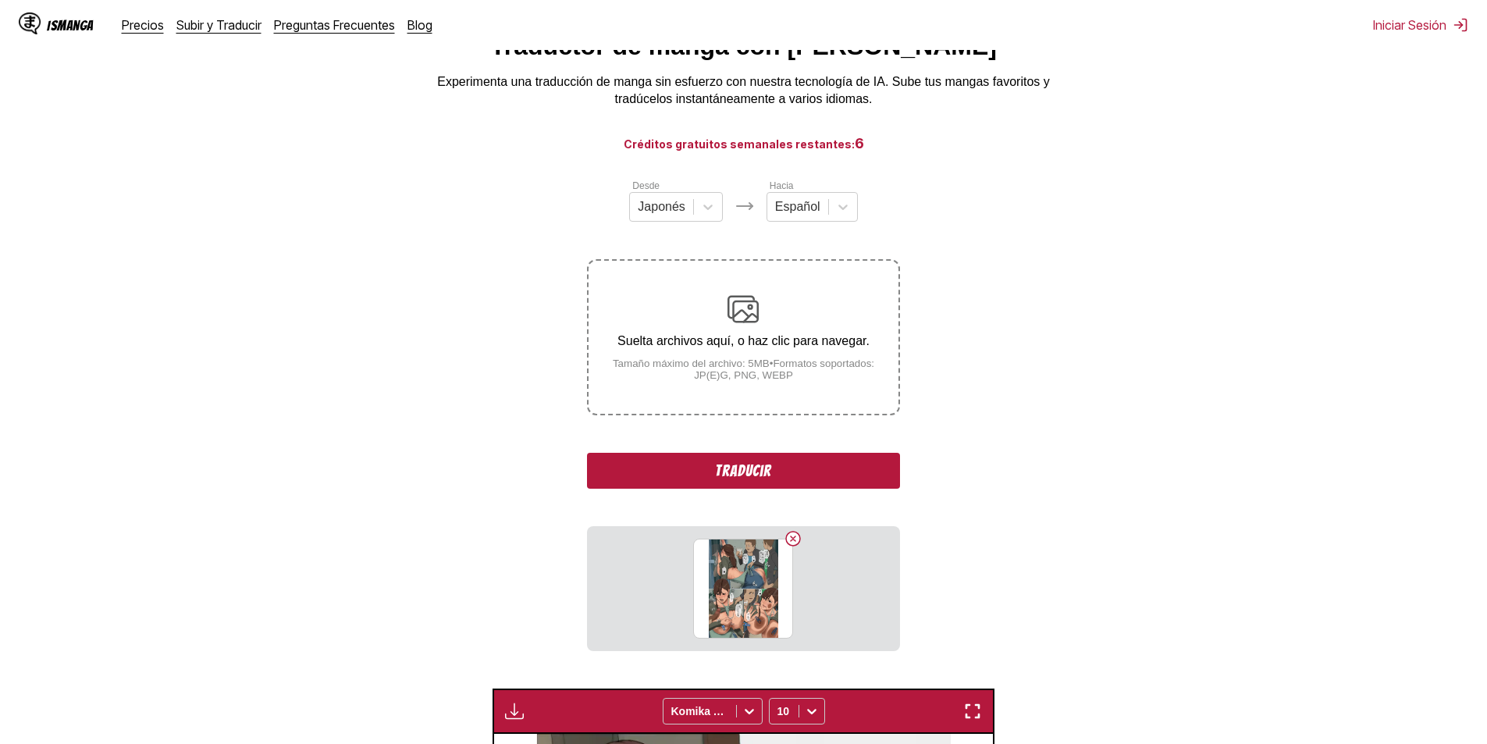
click at [761, 464] on button "Traducir" at bounding box center [743, 471] width 312 height 36
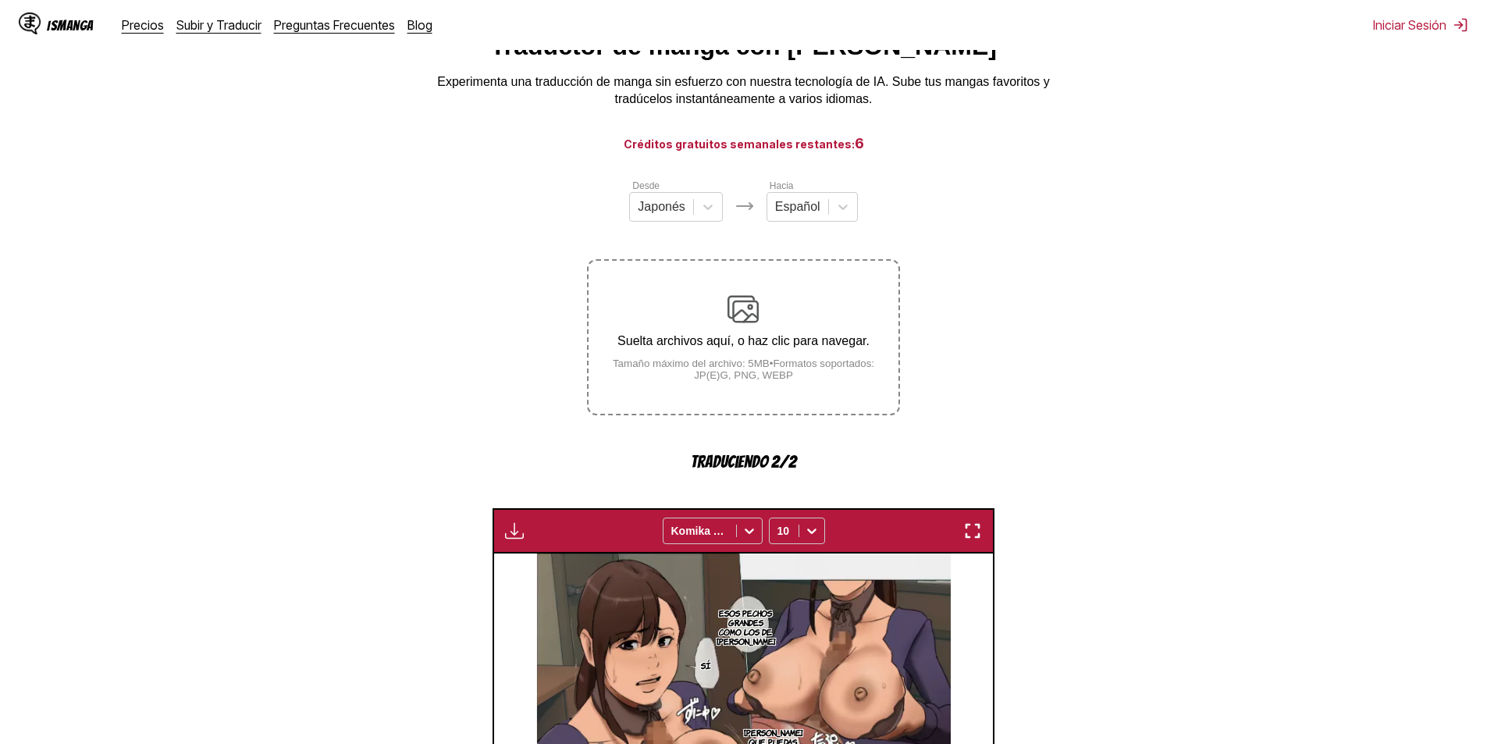
click at [743, 329] on div "Suelta archivos aquí, o haz clic para navegar. Tamaño máximo del archivo: 5MB •…" at bounding box center [743, 337] width 309 height 87
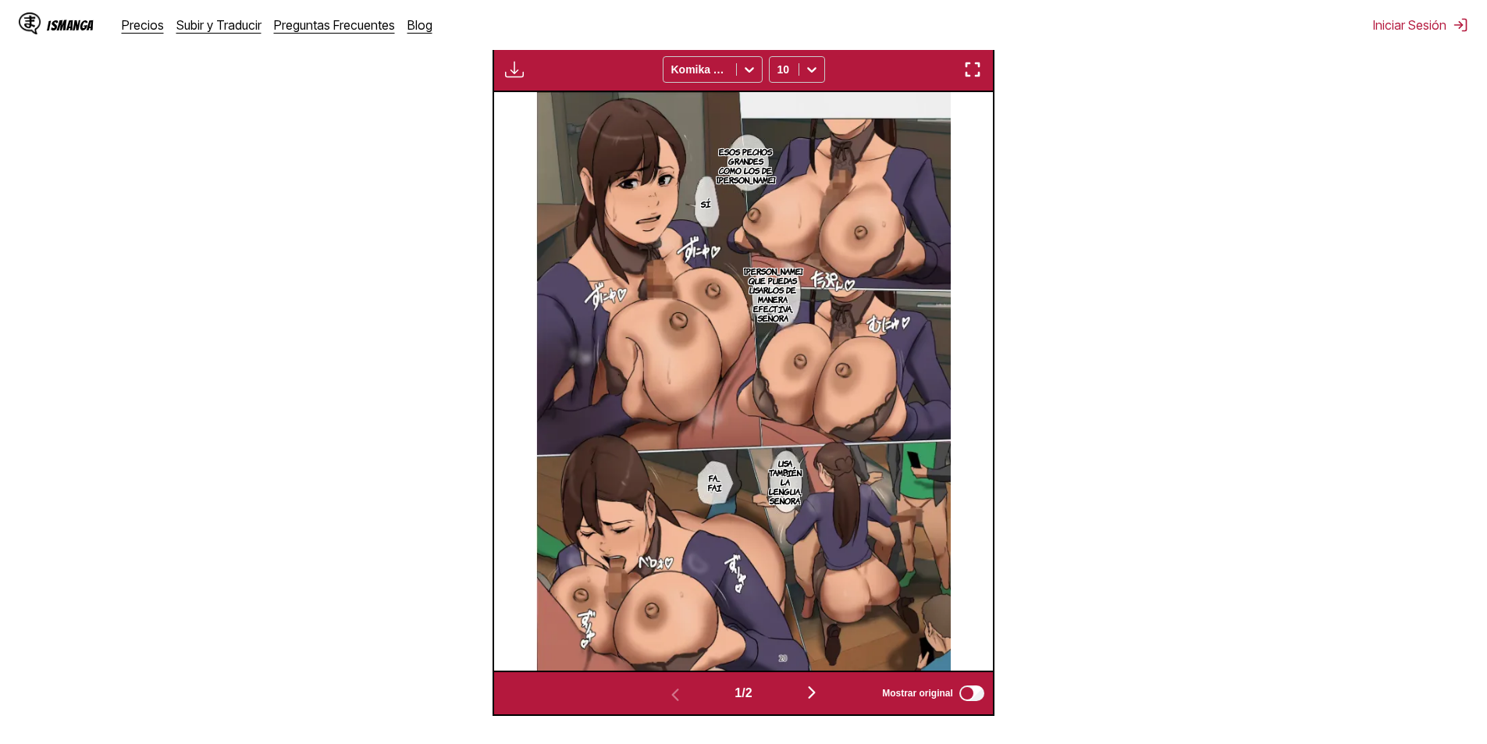
scroll to position [597, 0]
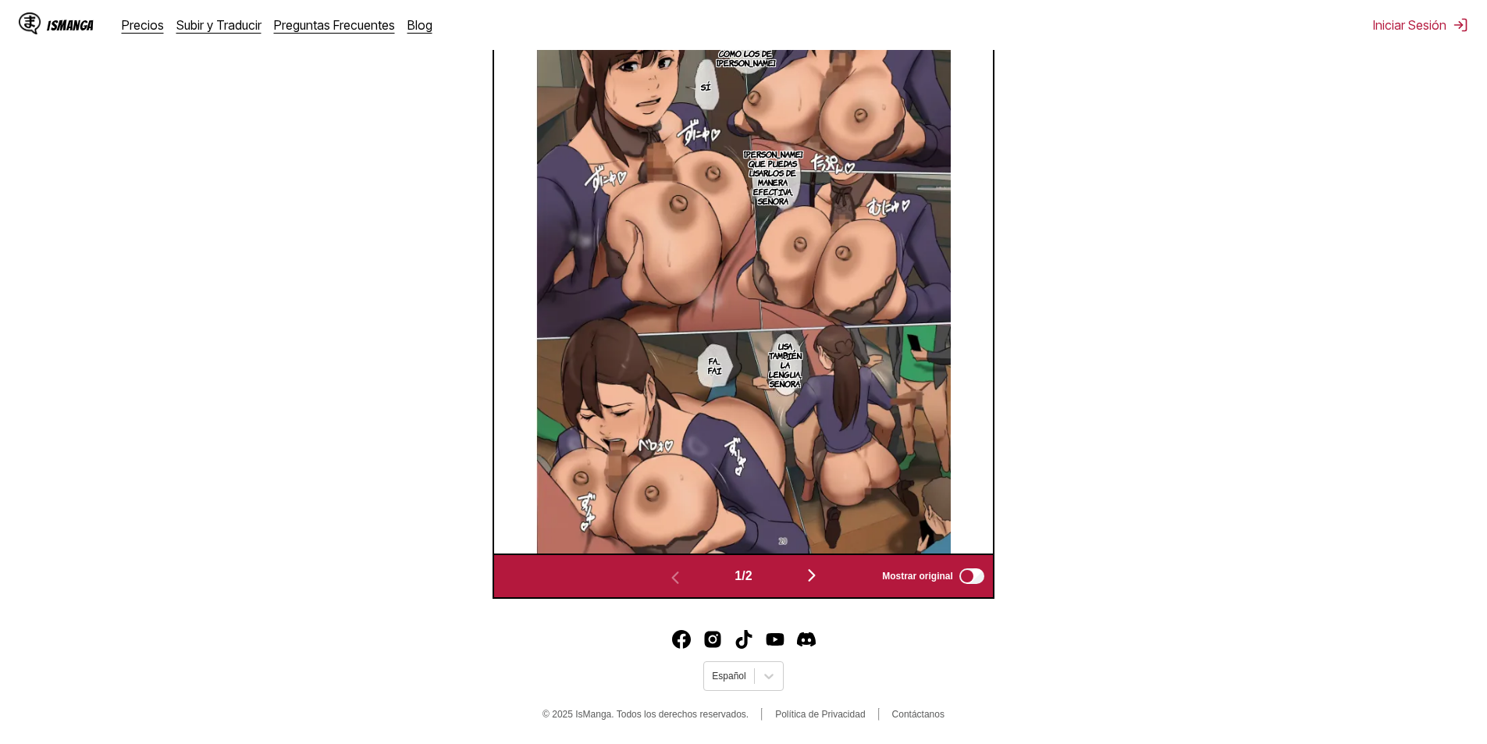
click at [800, 575] on button "button" at bounding box center [812, 576] width 94 height 23
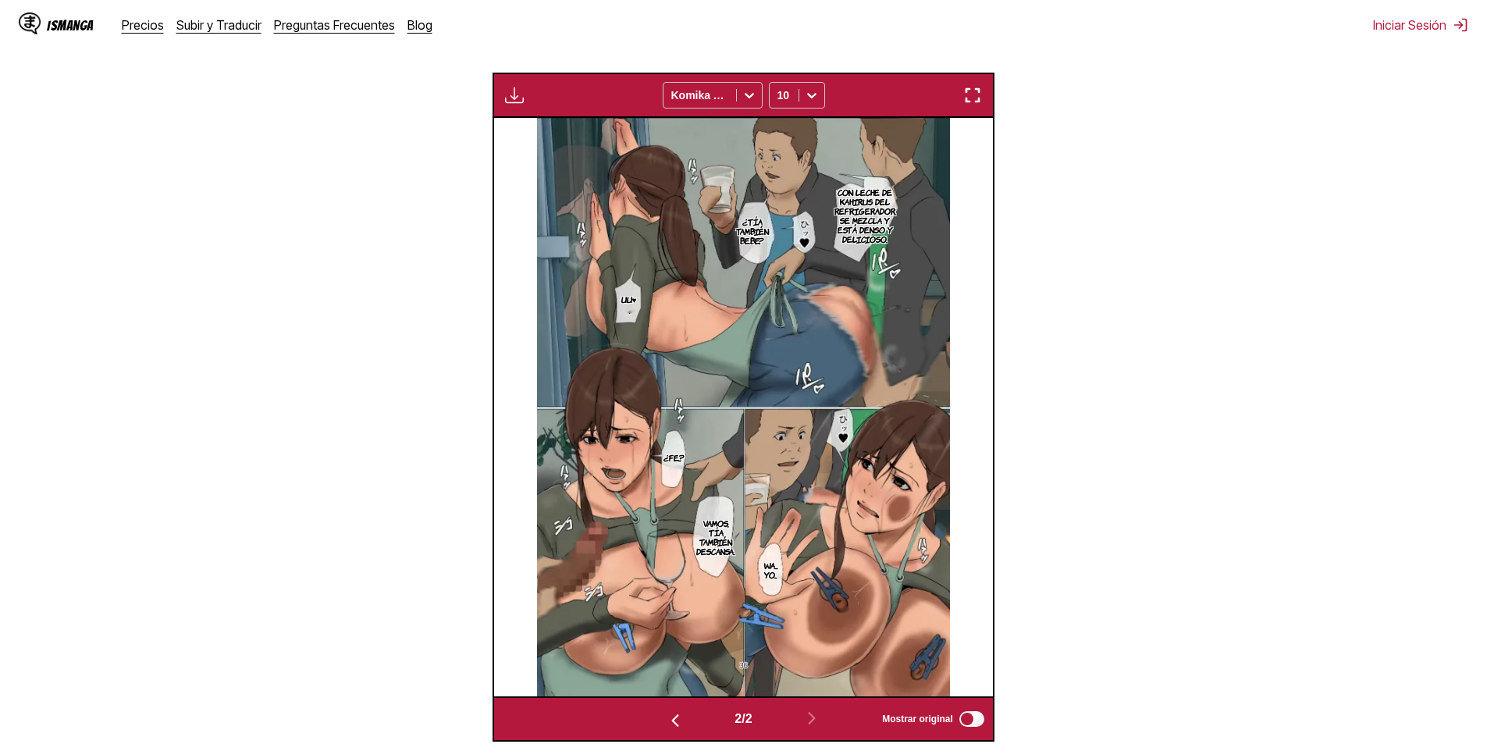
scroll to position [415, 0]
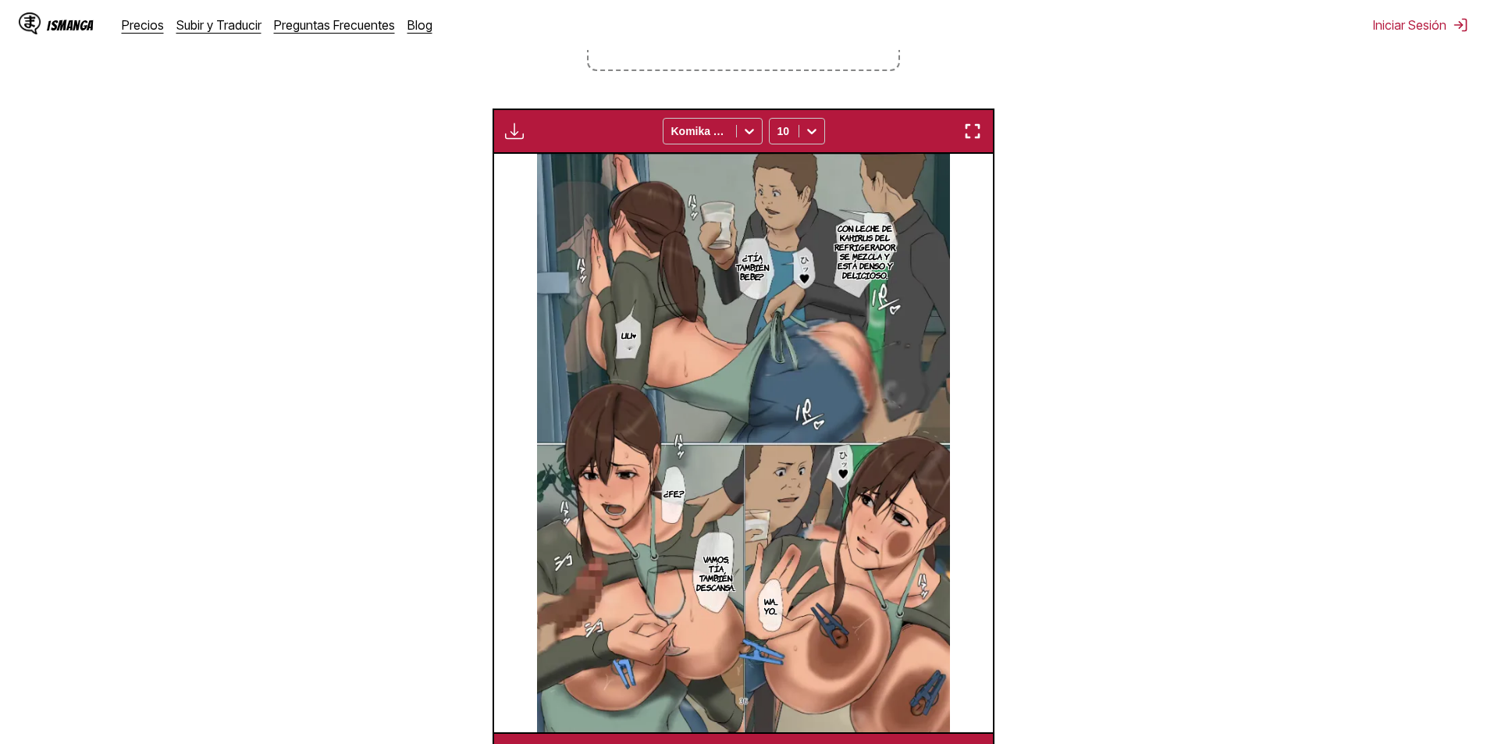
click at [966, 130] on img "button" at bounding box center [972, 131] width 19 height 19
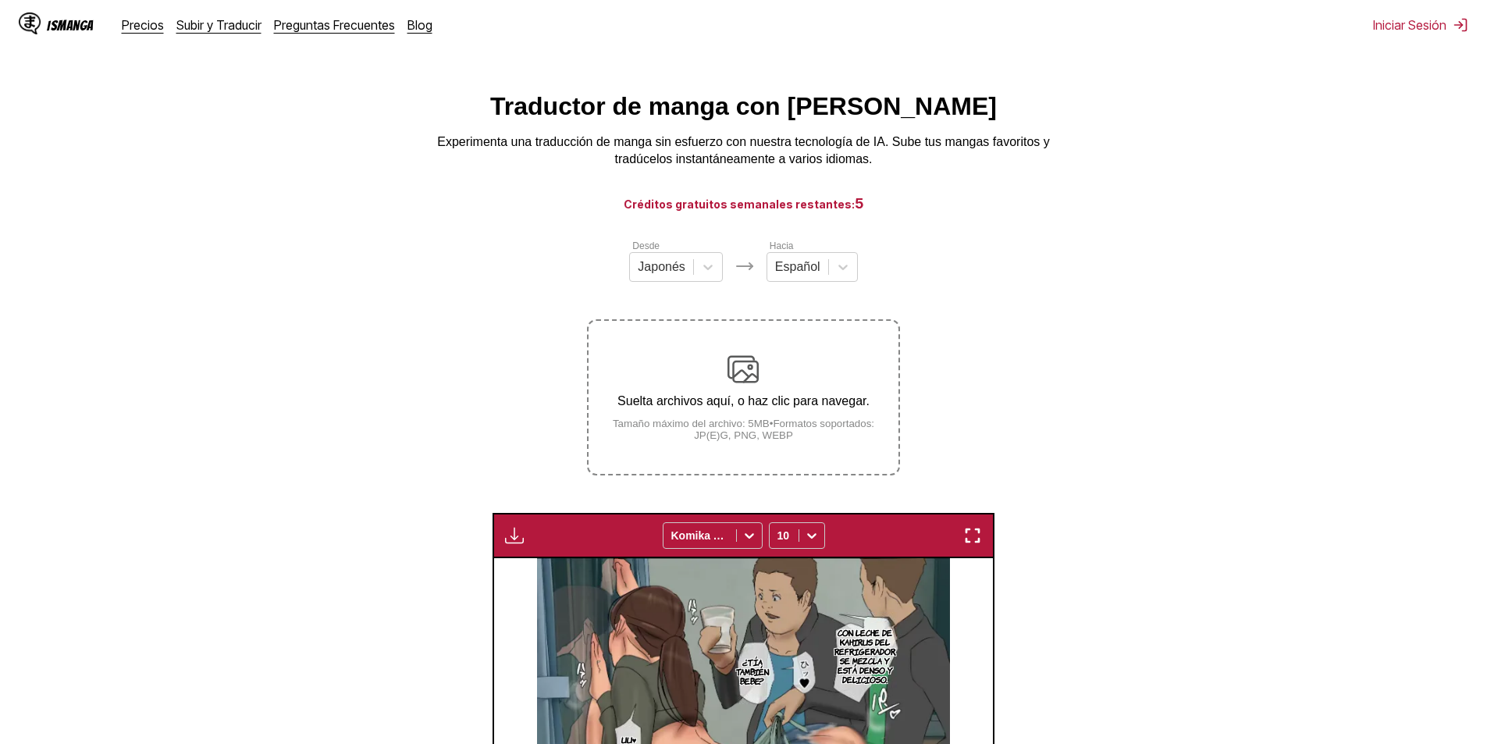
scroll to position [0, 0]
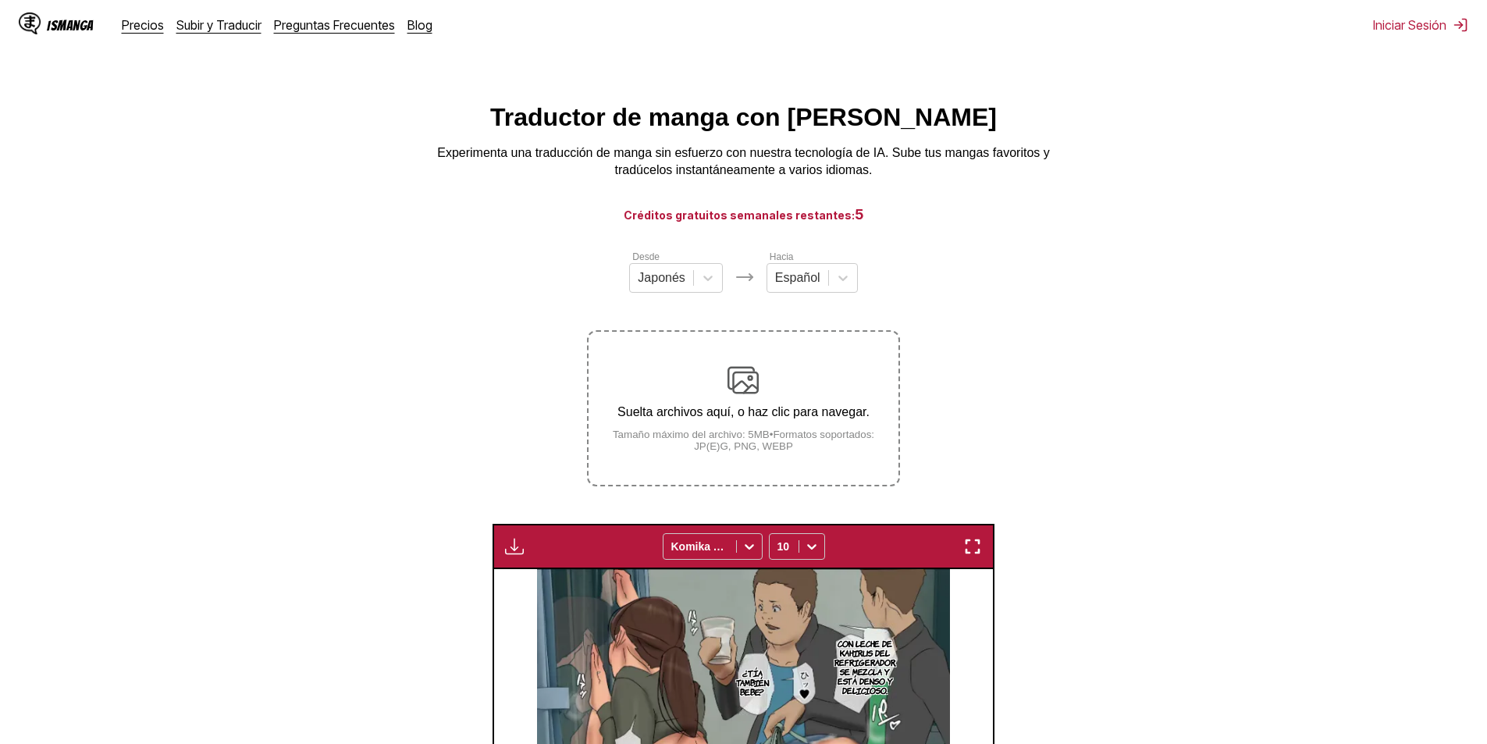
click at [711, 380] on div "Suelta archivos aquí, o haz clic para navegar. Tamaño máximo del archivo: 5MB •…" at bounding box center [743, 408] width 309 height 87
click at [0, 0] on input "Suelta archivos aquí, o haz clic para navegar. Tamaño máximo del archivo: 5MB •…" at bounding box center [0, 0] width 0 height 0
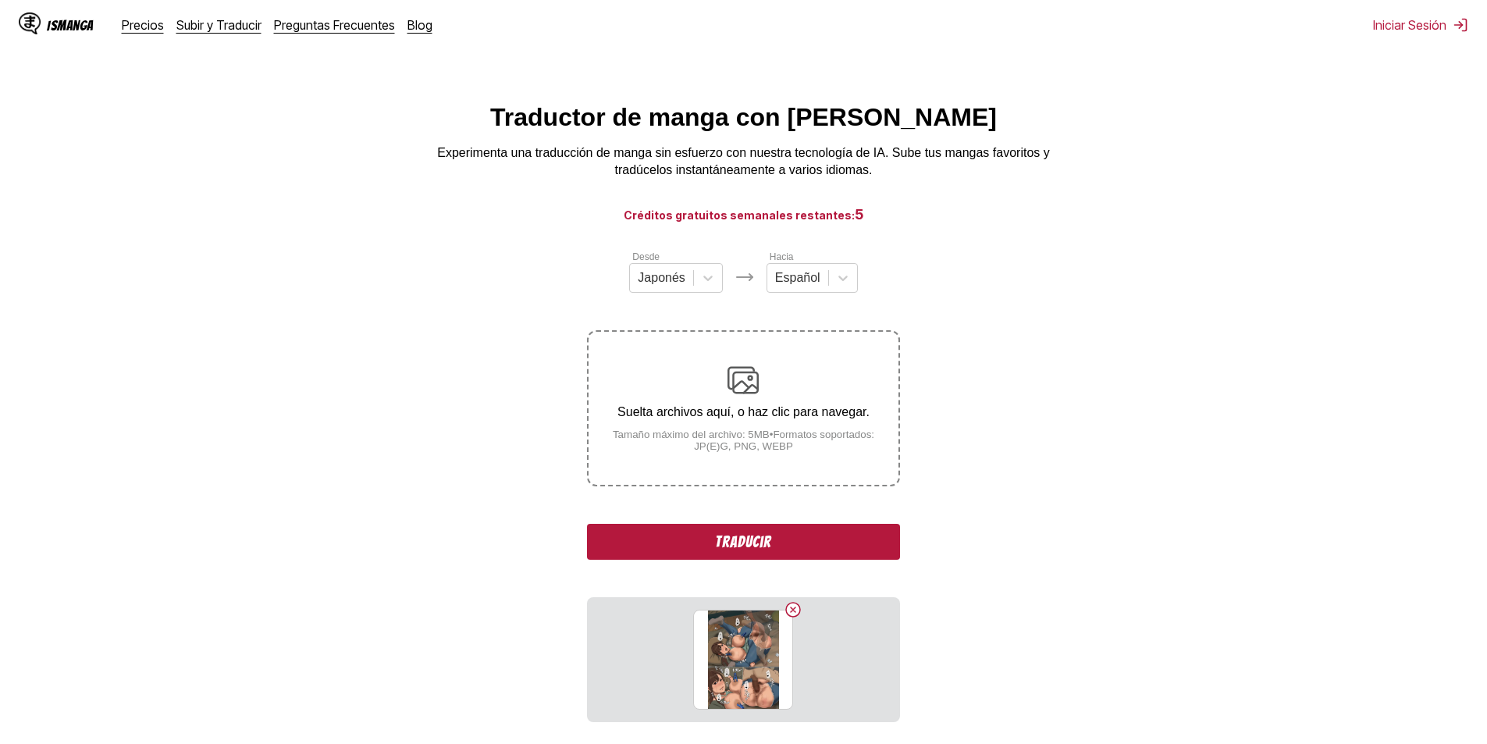
click at [736, 539] on button "Traducir" at bounding box center [743, 542] width 312 height 36
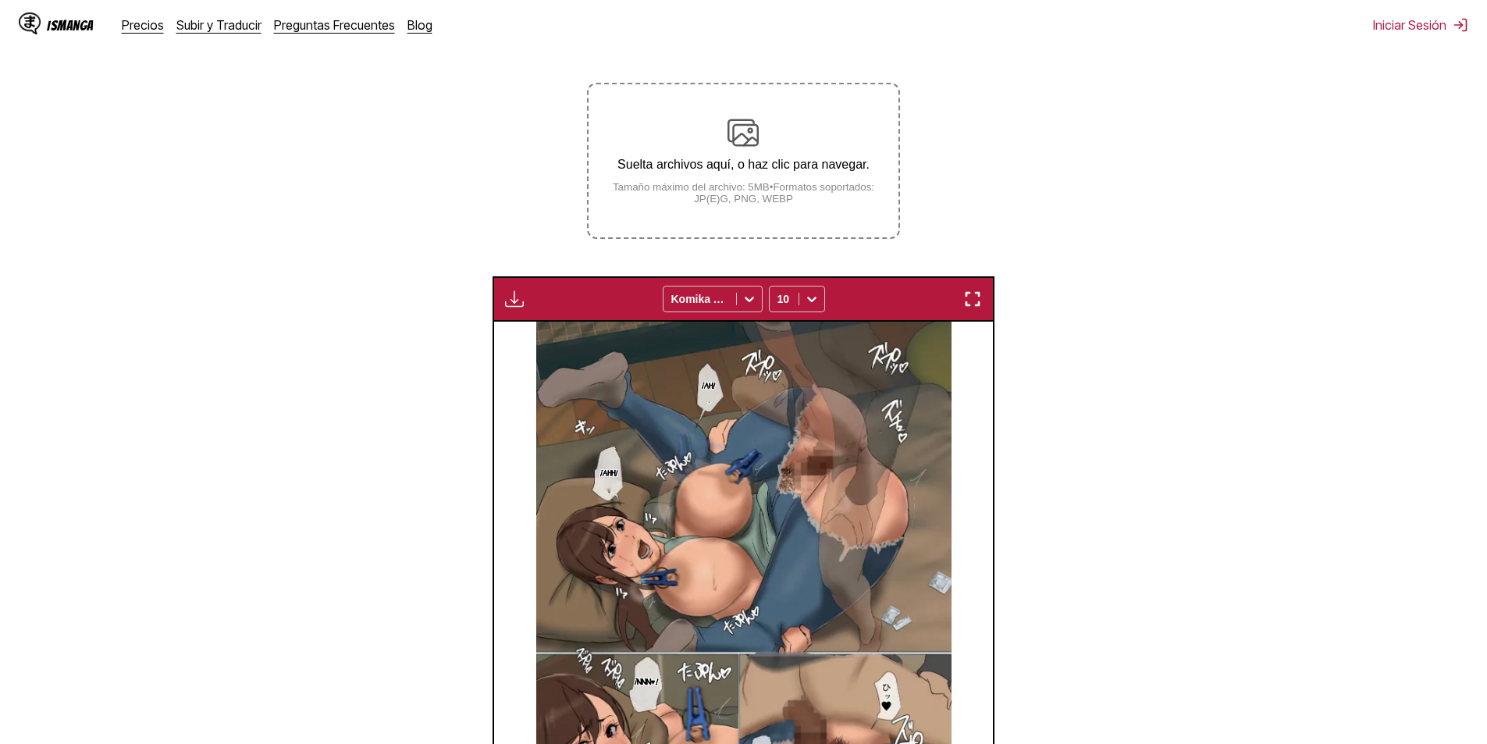
scroll to position [105, 0]
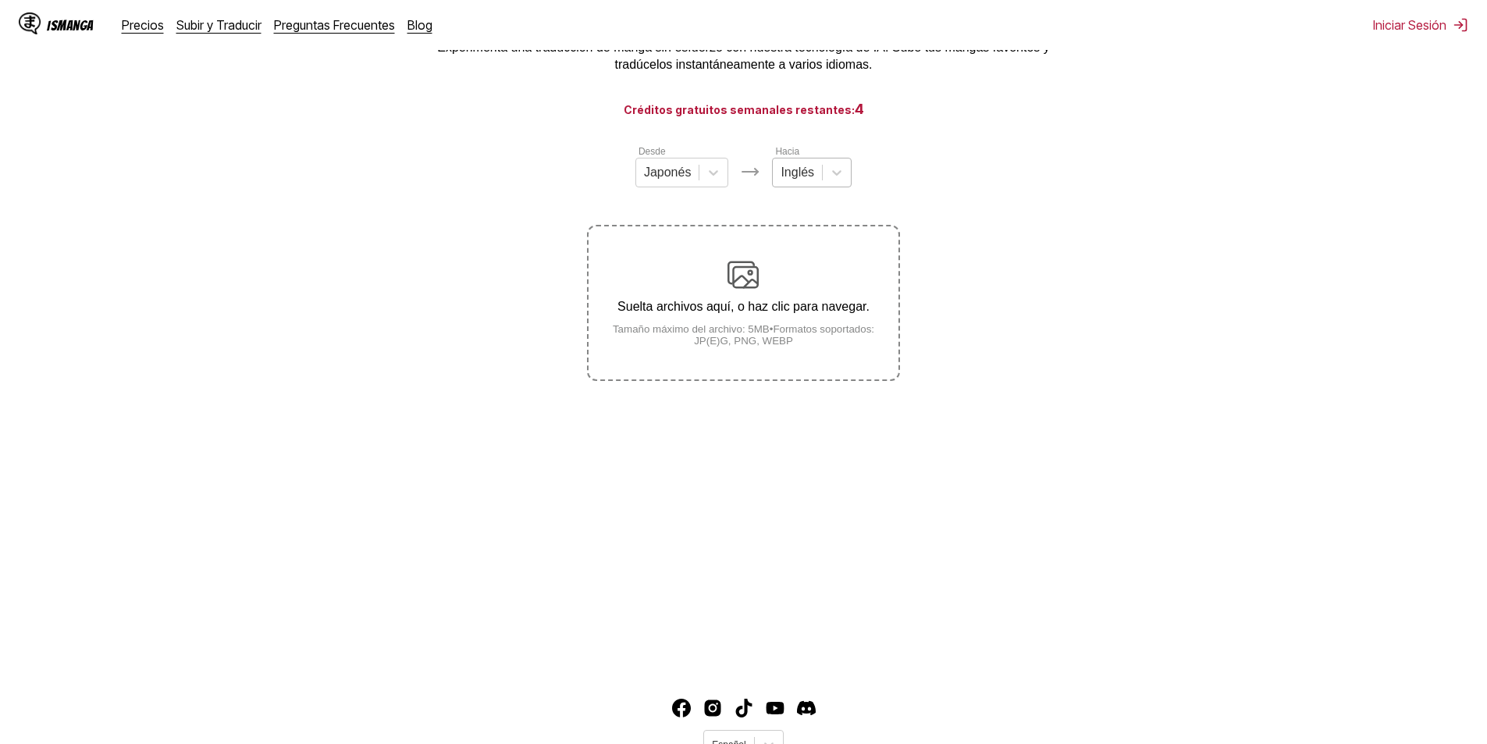
click at [800, 178] on div at bounding box center [798, 172] width 34 height 17
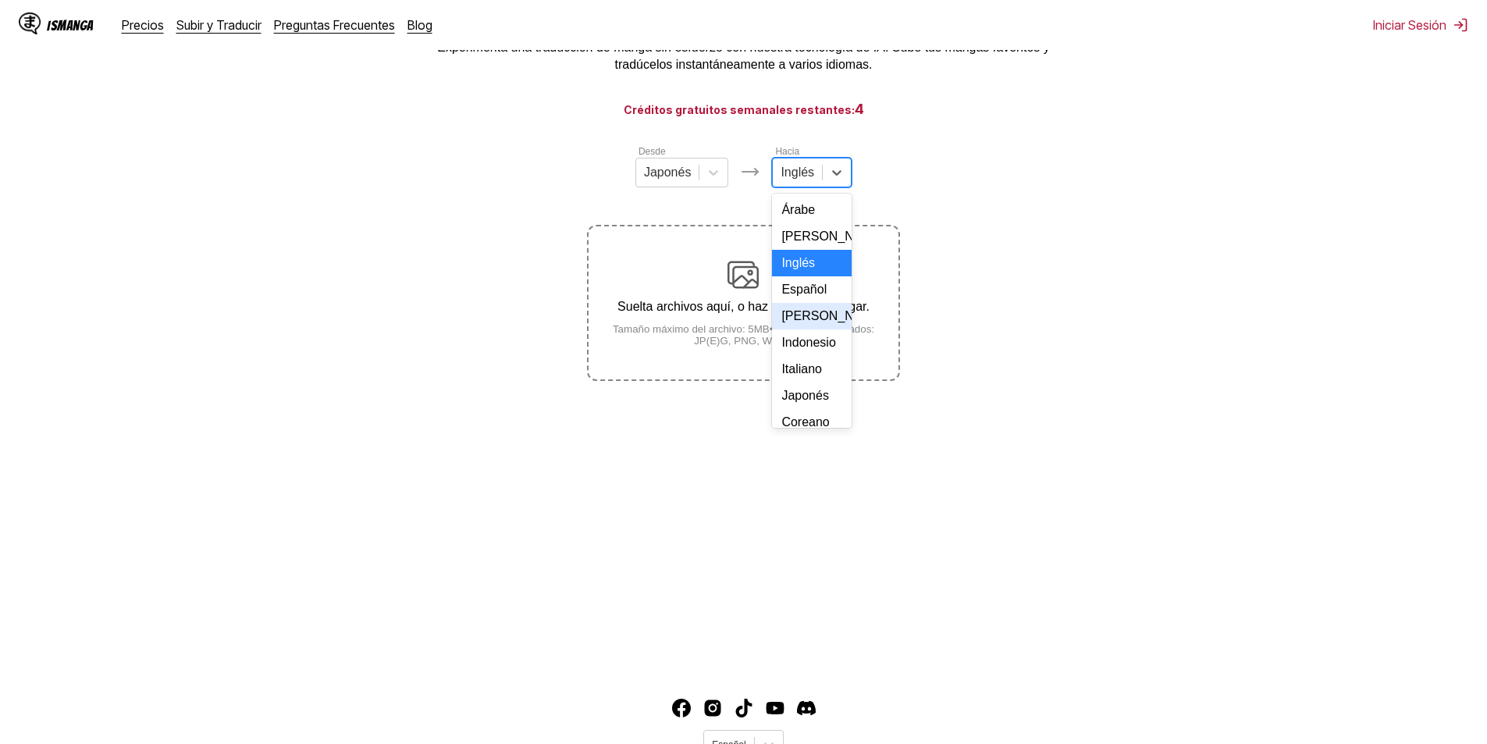
click at [798, 303] on div "Español" at bounding box center [812, 289] width 80 height 27
click at [725, 272] on div "Suelta archivos aquí, o haz clic para navegar. Tamaño máximo del archivo: 5MB •…" at bounding box center [743, 302] width 309 height 87
click at [0, 0] on input "Suelta archivos aquí, o haz clic para navegar. Tamaño máximo del archivo: 5MB •…" at bounding box center [0, 0] width 0 height 0
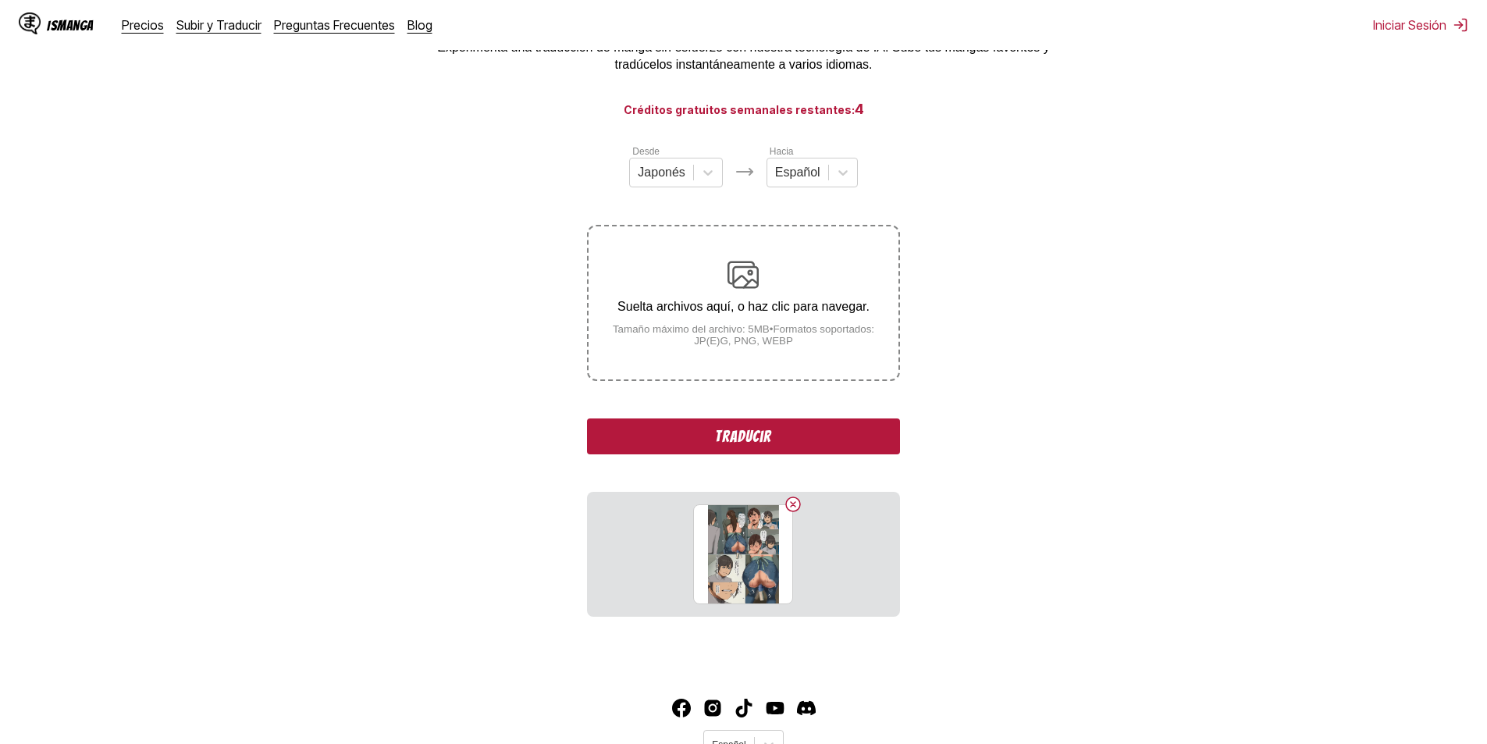
click at [643, 289] on div "Suelta archivos aquí, o haz clic para navegar. Tamaño máximo del archivo: 5MB •…" at bounding box center [743, 302] width 309 height 87
click at [0, 0] on input "Suelta archivos aquí, o haz clic para navegar. Tamaño máximo del archivo: 5MB •…" at bounding box center [0, 0] width 0 height 0
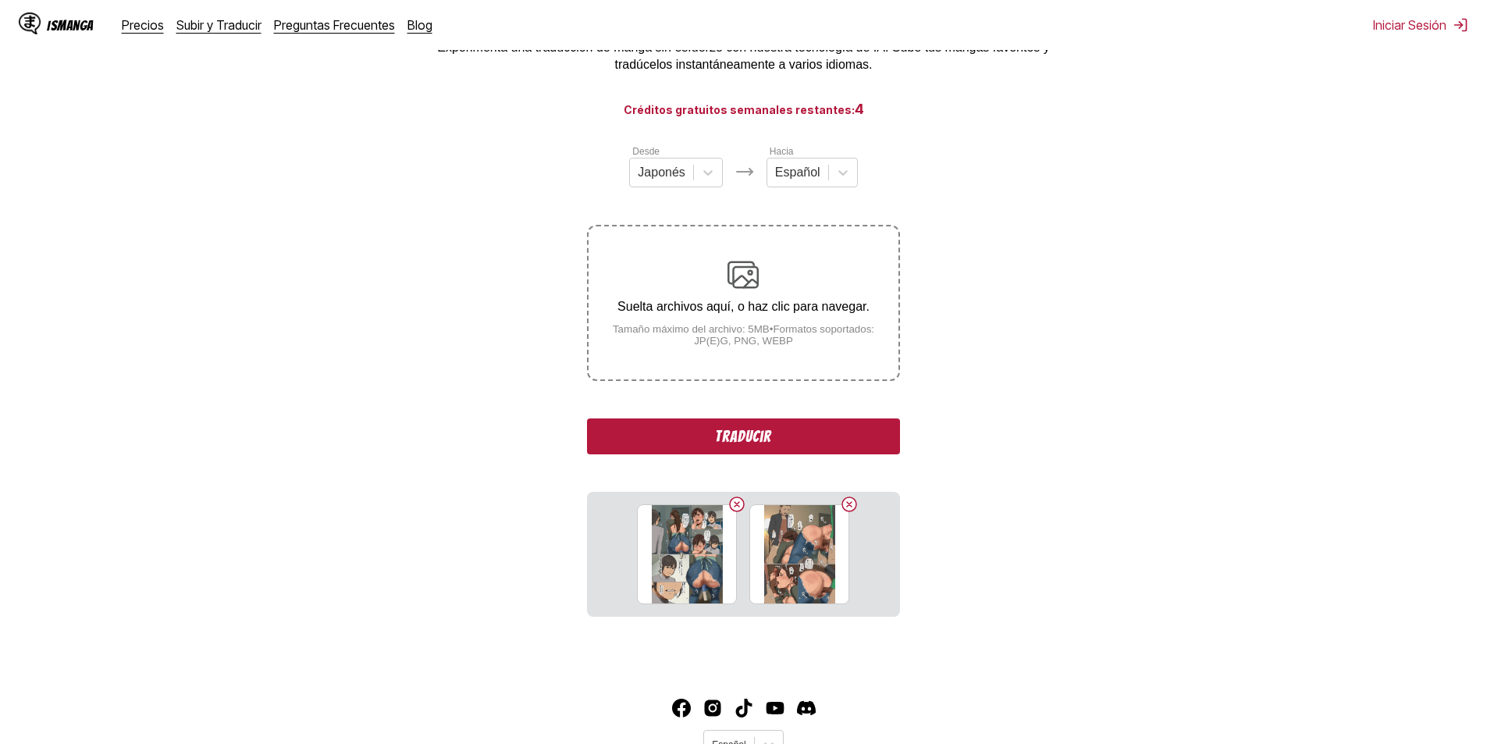
click at [717, 322] on div "Suelta archivos aquí, o haz clic para navegar. Tamaño máximo del archivo: 5MB •…" at bounding box center [743, 302] width 309 height 87
click at [0, 0] on input "Suelta archivos aquí, o haz clic para navegar. Tamaño máximo del archivo: 5MB •…" at bounding box center [0, 0] width 0 height 0
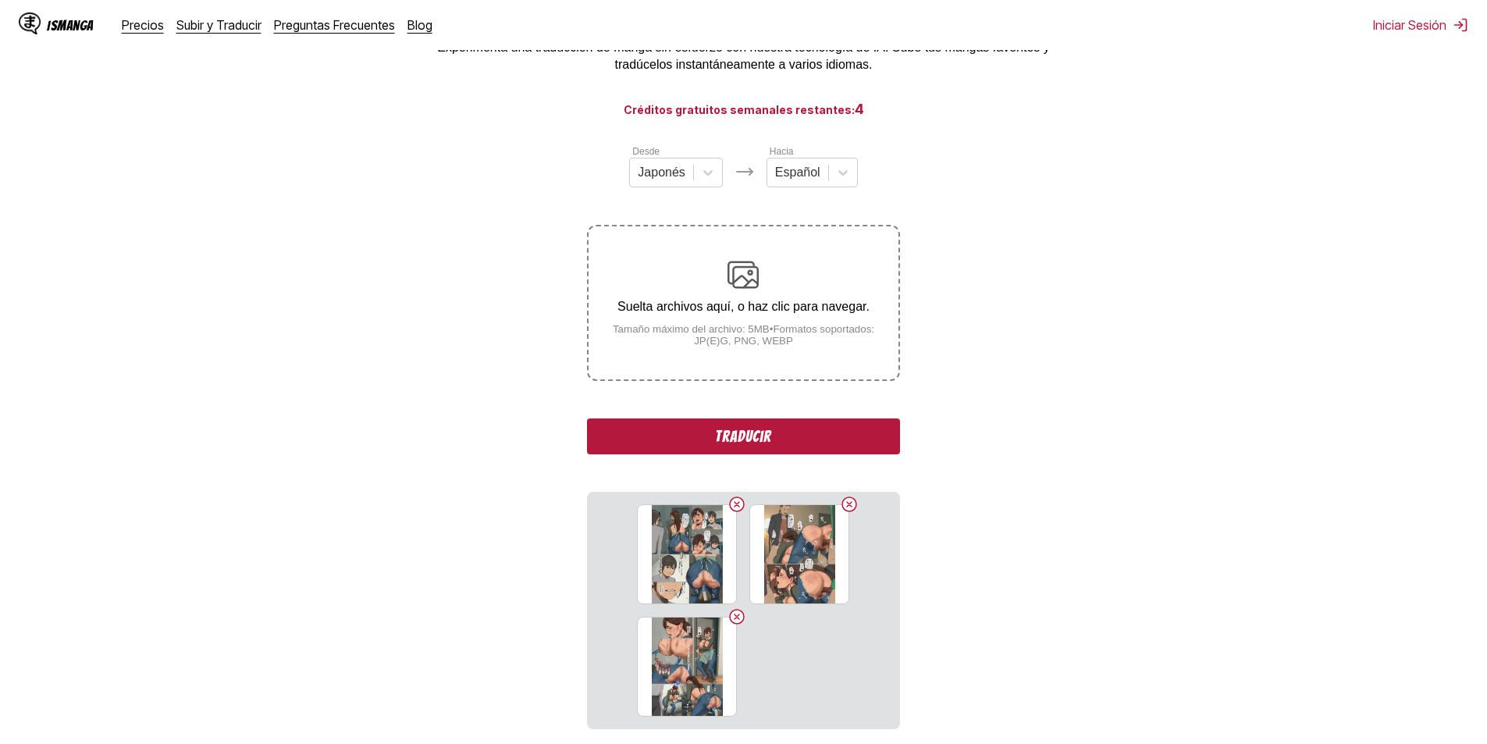
click at [709, 336] on small "Tamaño máximo del archivo: 5MB • Formatos soportados: JP(E)G, PNG, WEBP" at bounding box center [743, 334] width 309 height 23
click at [0, 0] on input "Suelta archivos aquí, o haz clic para navegar. Tamaño máximo del archivo: 5MB •…" at bounding box center [0, 0] width 0 height 0
click at [785, 433] on button "Traducir" at bounding box center [743, 437] width 312 height 36
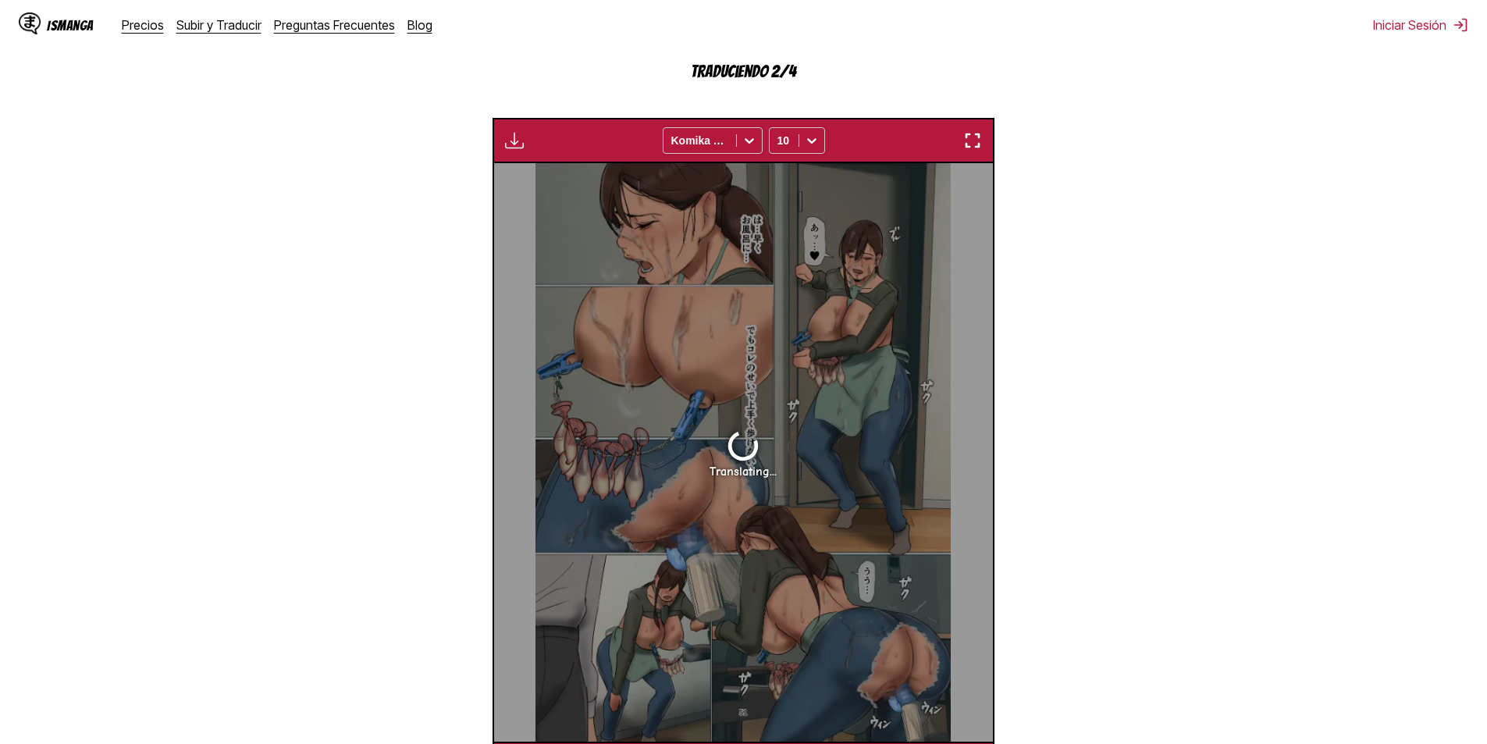
scroll to position [0, 1496]
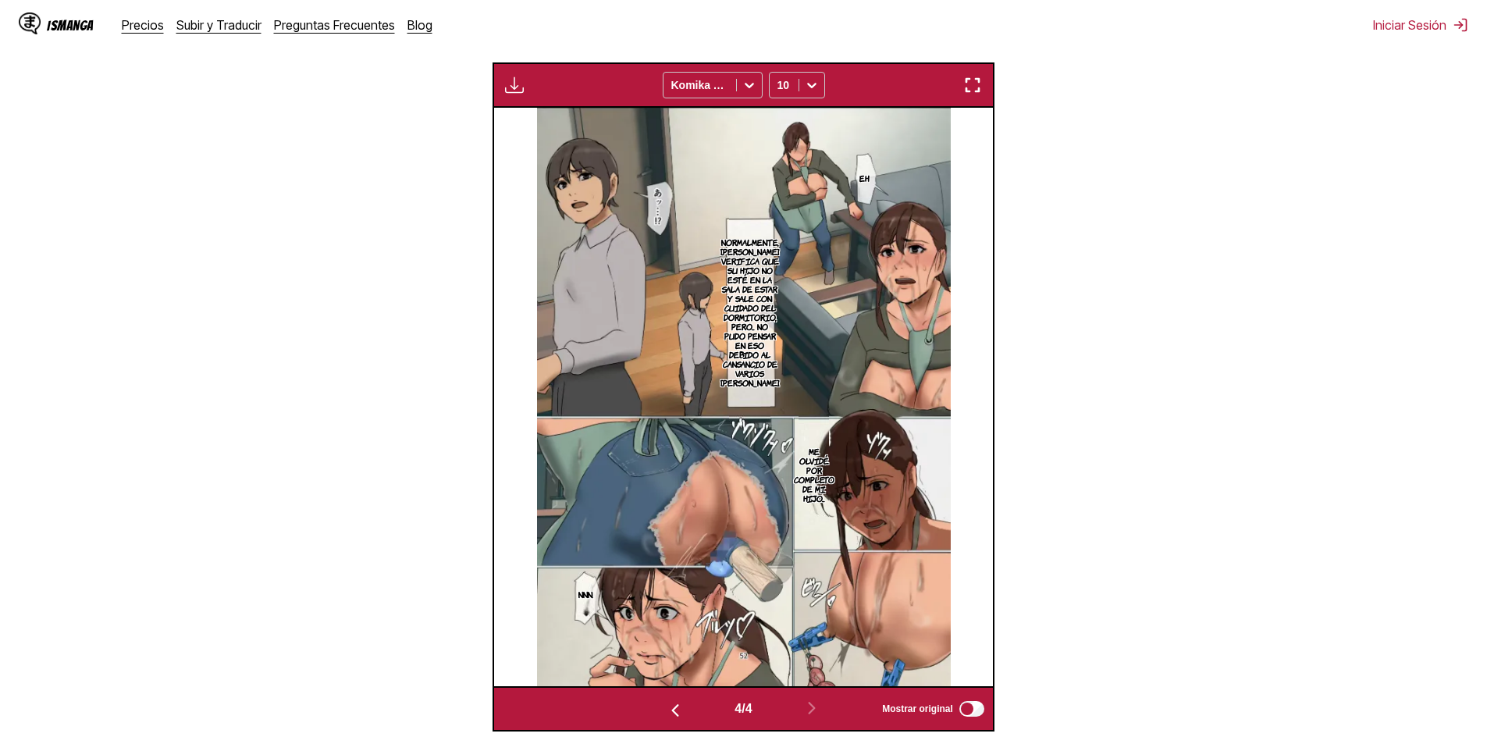
click at [973, 80] on img "button" at bounding box center [972, 85] width 19 height 19
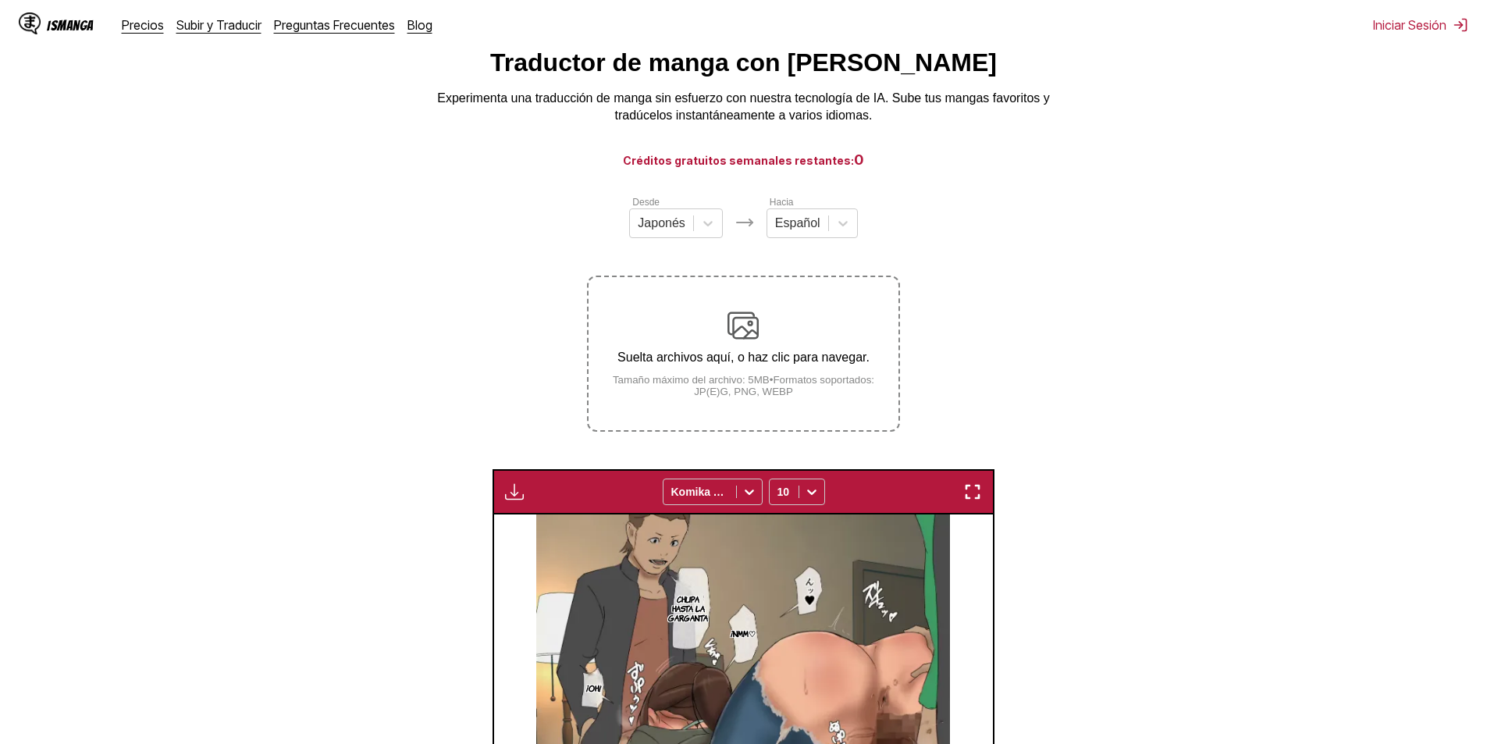
scroll to position [0, 0]
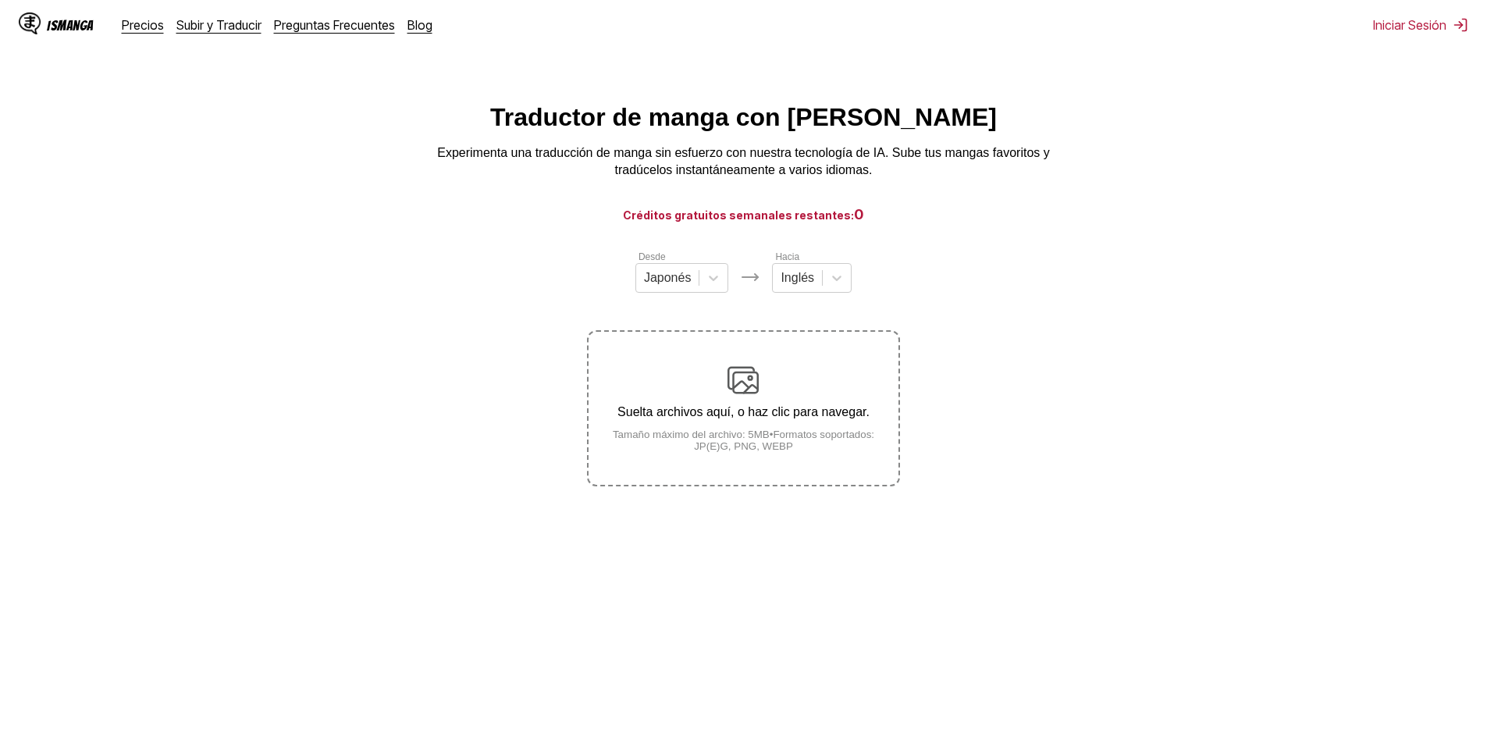
click at [712, 211] on h3 "Créditos gratuitos semanales restantes: 0" at bounding box center [743, 215] width 1412 height 20
click at [835, 222] on h3 "Créditos gratuitos semanales restantes: 0" at bounding box center [743, 215] width 1412 height 20
